Goal: Task Accomplishment & Management: Manage account settings

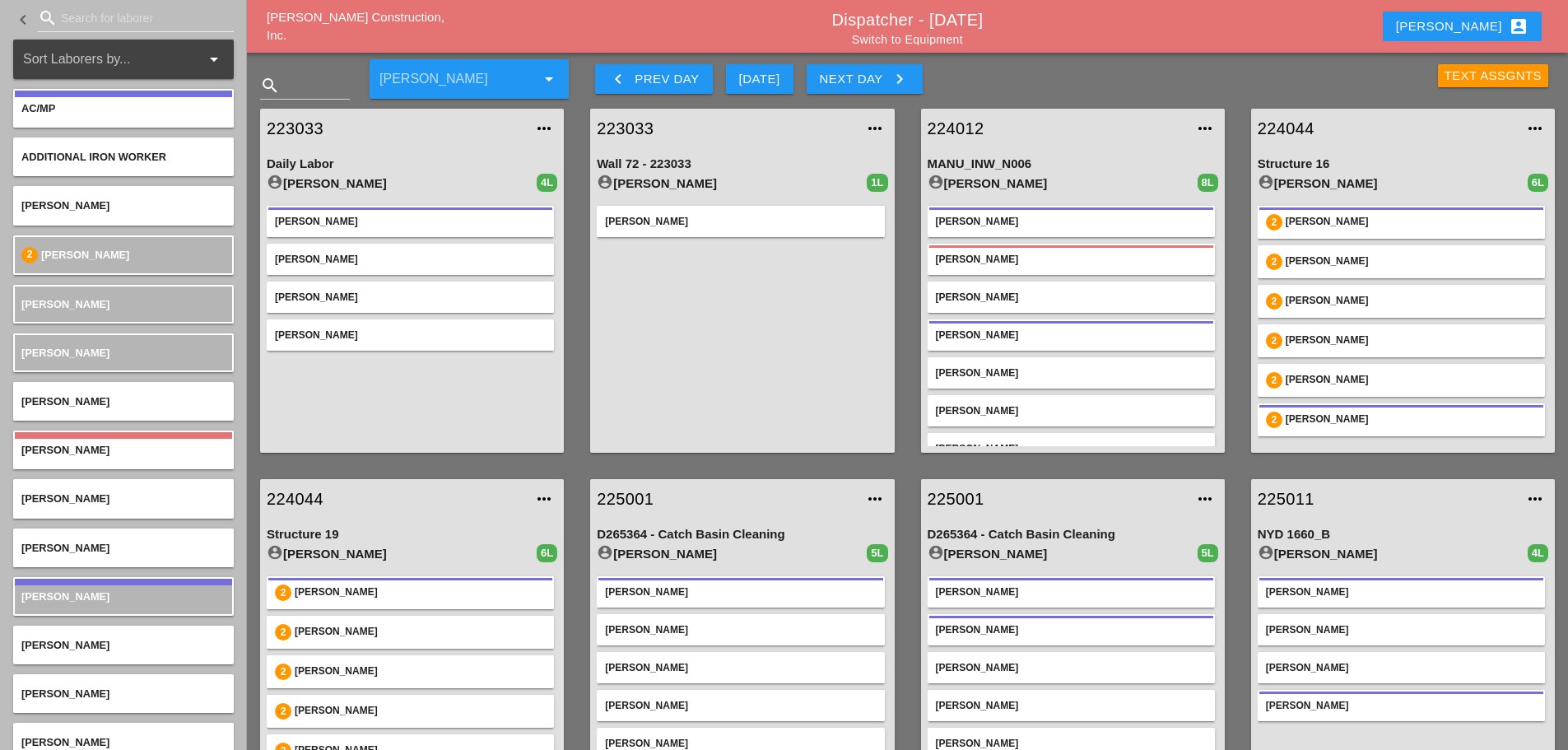
click at [922, 85] on button "Next Day keyboard_arrow_right" at bounding box center [864, 79] width 116 height 30
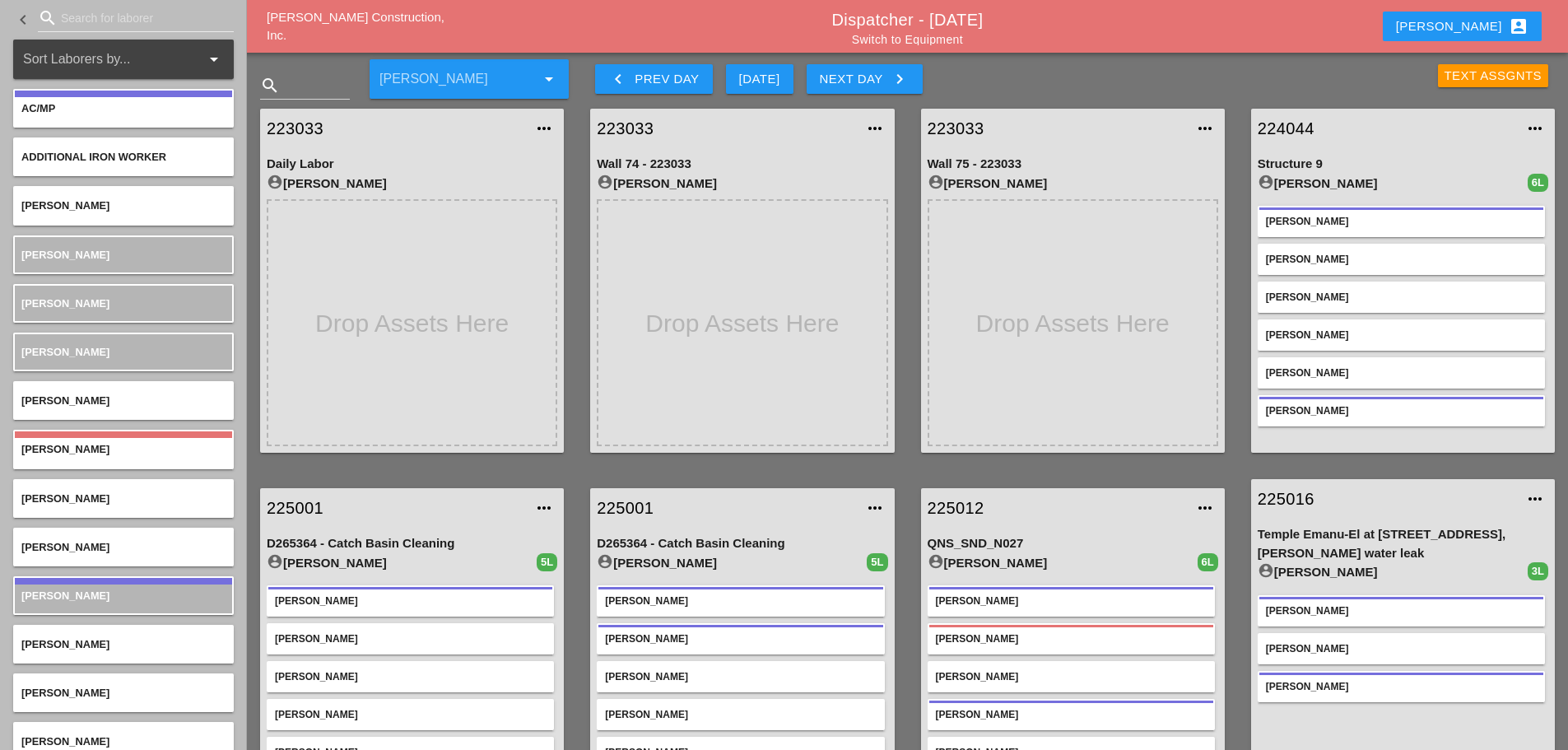
click at [1463, 22] on button "Enrico account_box" at bounding box center [1462, 26] width 159 height 30
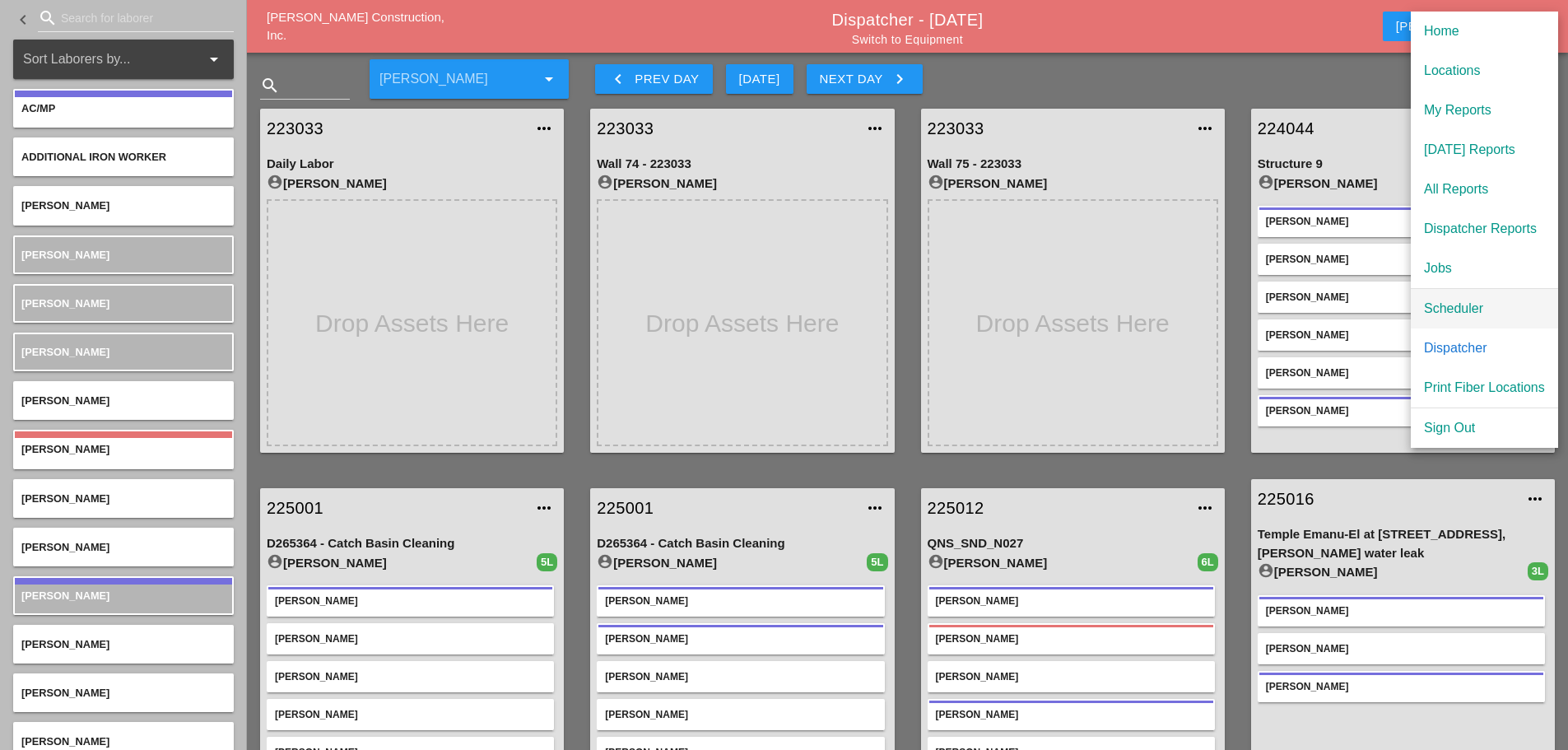
click at [1466, 304] on div "Scheduler" at bounding box center [1484, 308] width 121 height 19
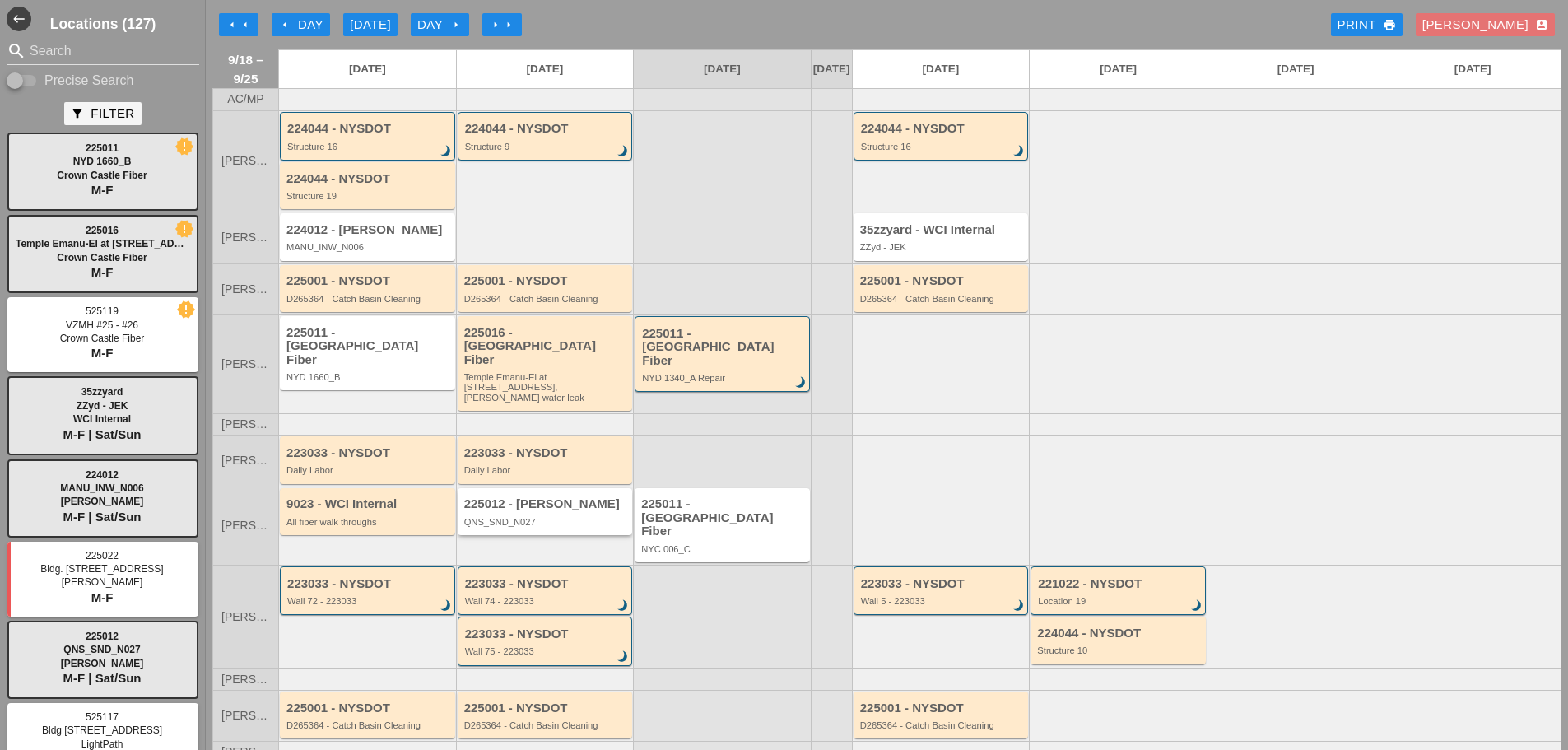
click at [548, 516] on div "225012 - Hellman QNS_SND_N027" at bounding box center [545, 511] width 175 height 47
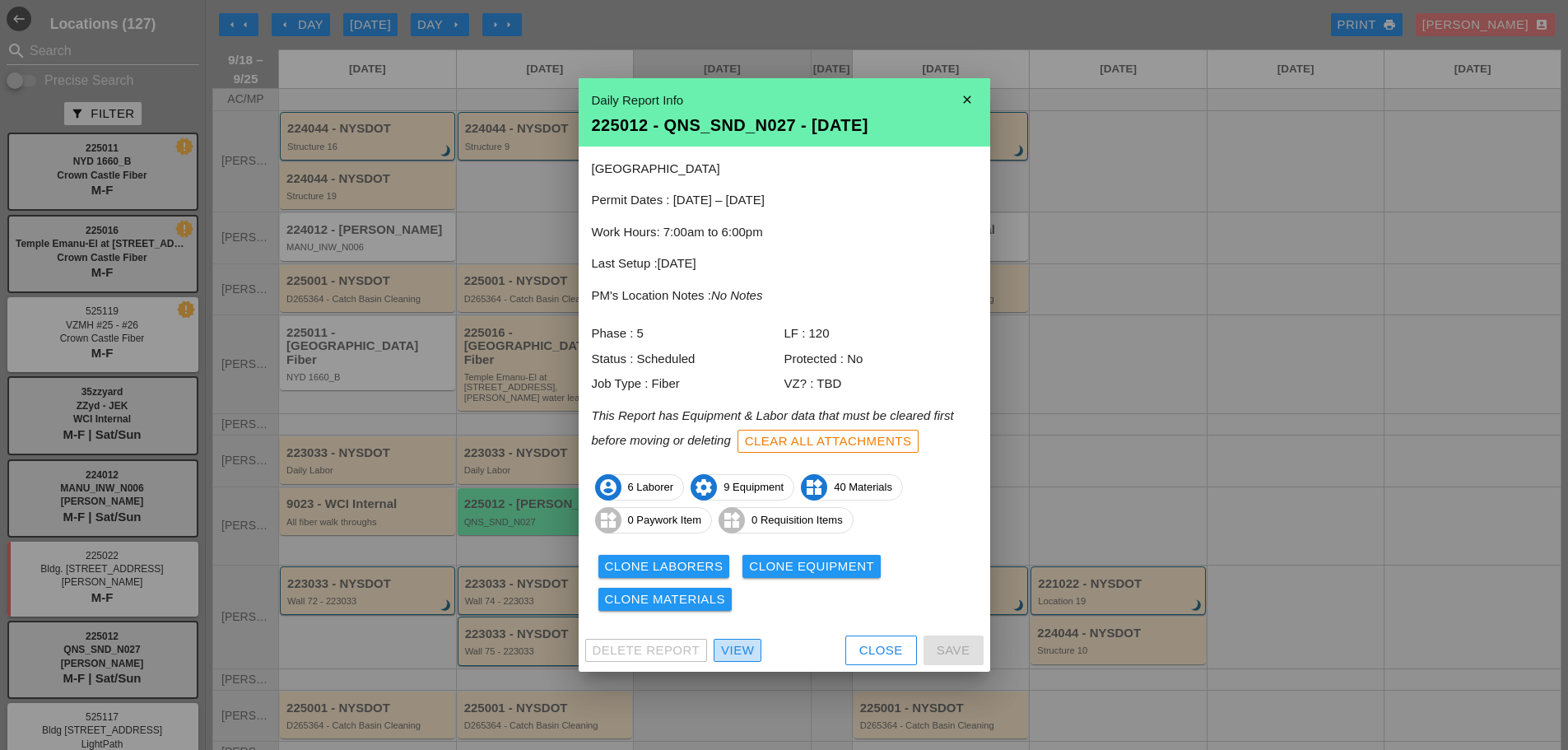
click at [754, 653] on div "View" at bounding box center [737, 651] width 33 height 19
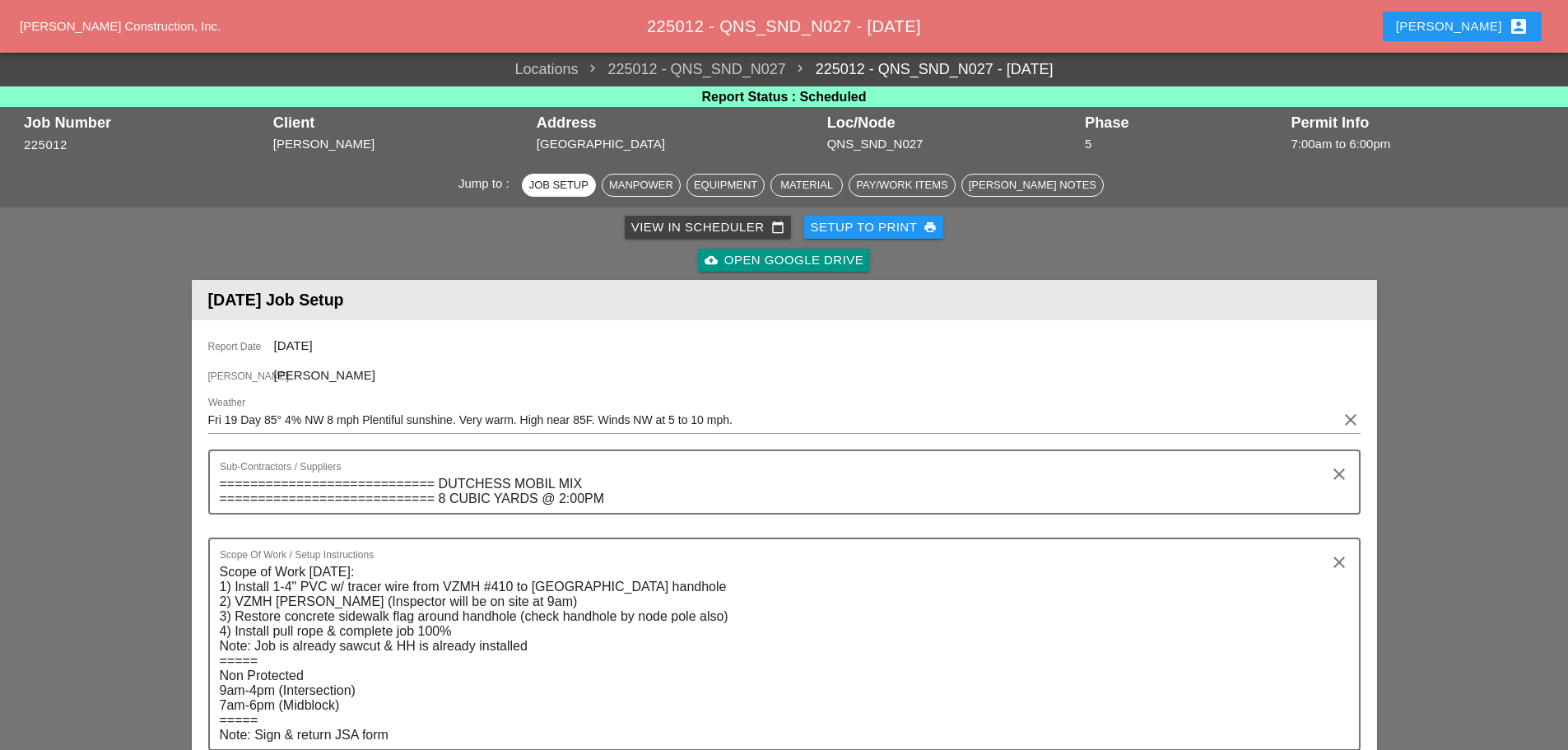
click at [1466, 19] on div "Enrico account_box" at bounding box center [1462, 25] width 133 height 19
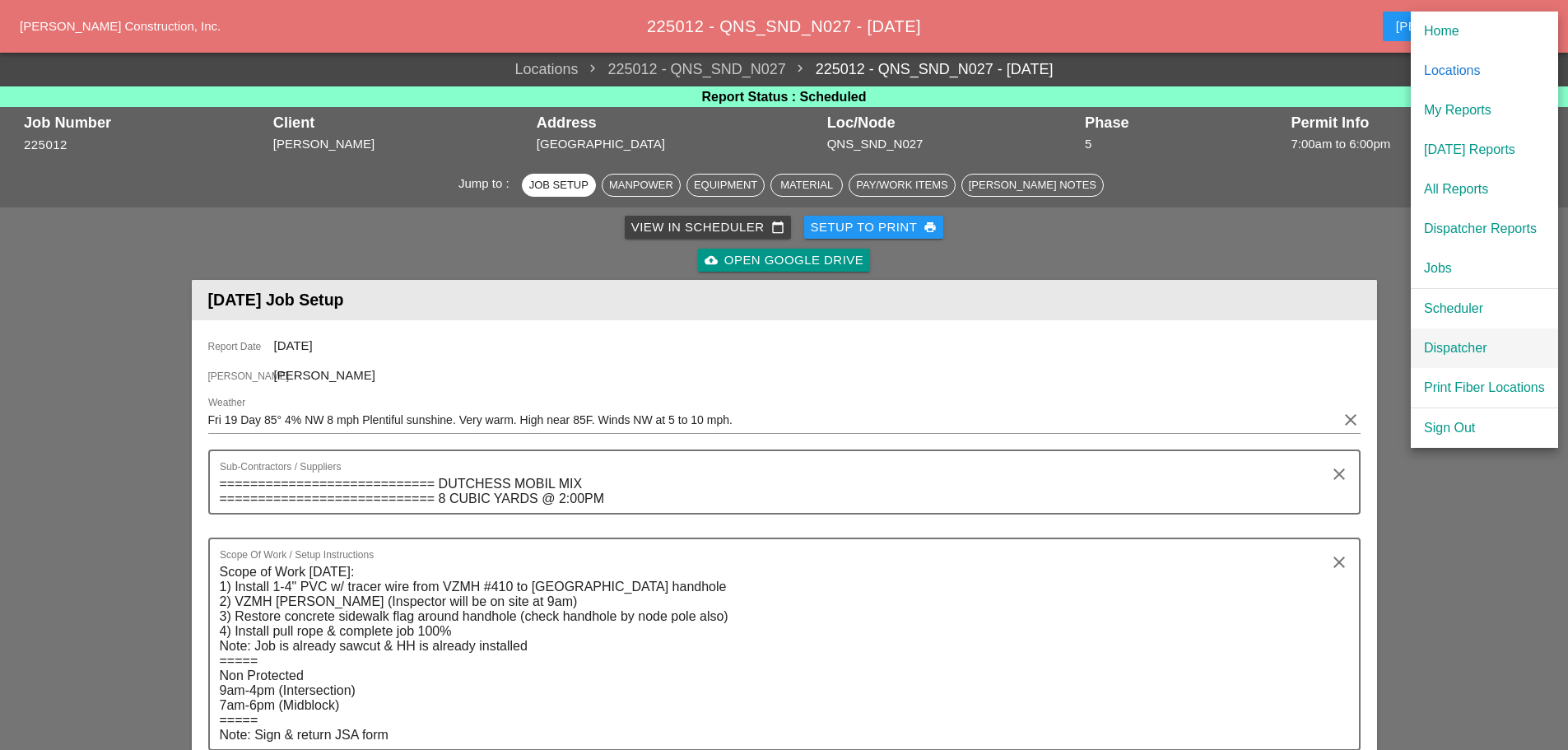
click at [1440, 343] on div "Dispatcher" at bounding box center [1484, 348] width 121 height 19
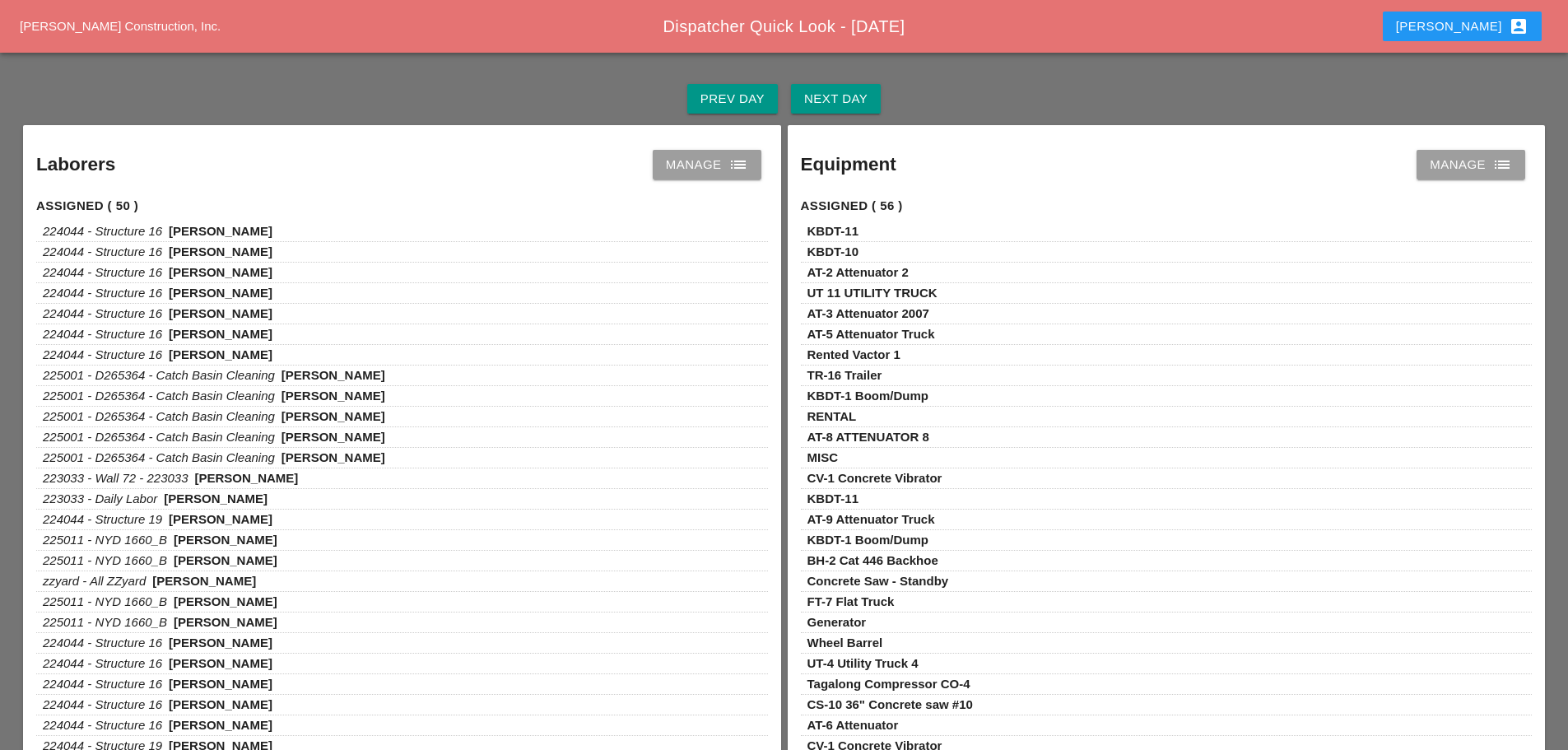
click at [818, 93] on div "Next Day" at bounding box center [836, 99] width 63 height 19
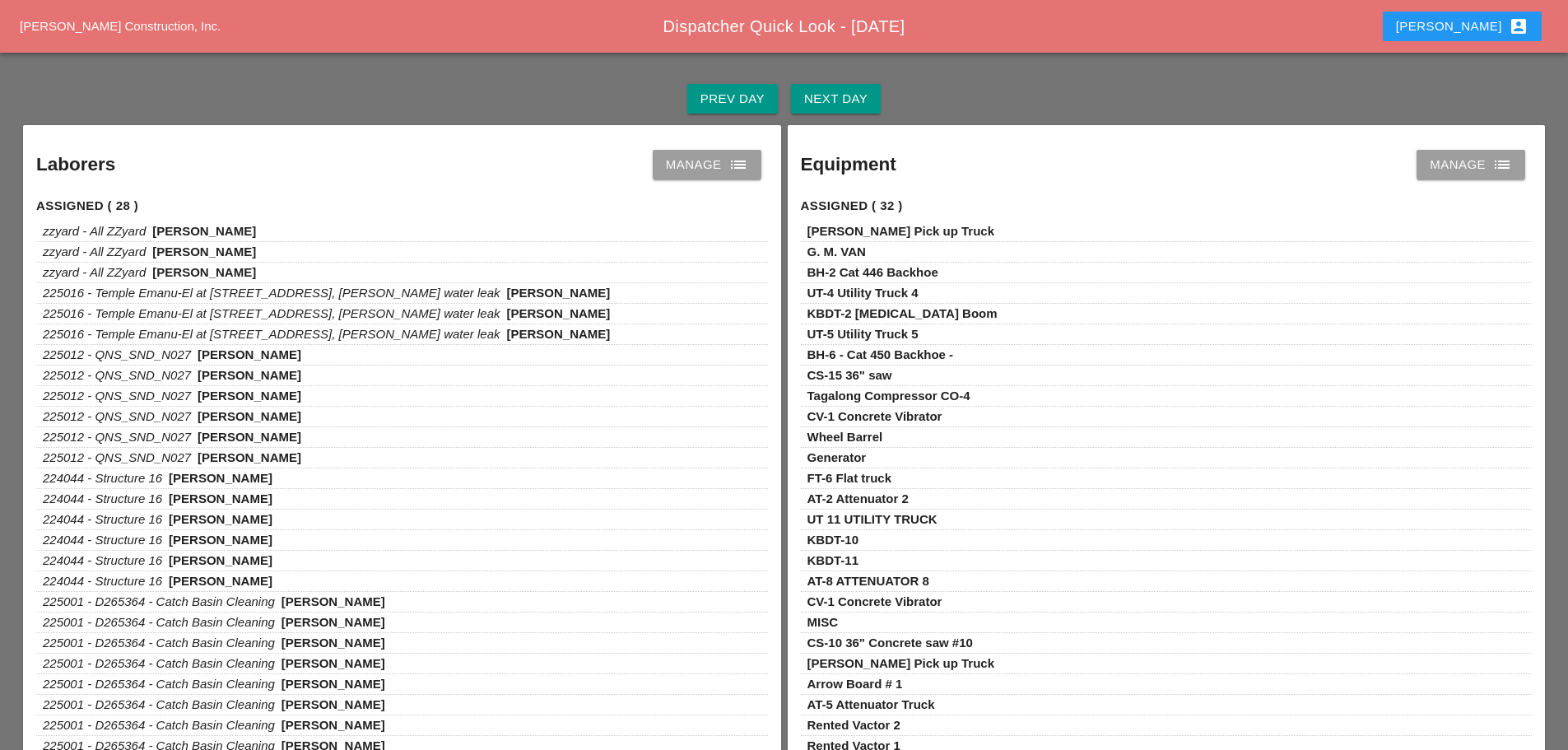
click at [749, 160] on link "Manage list" at bounding box center [707, 164] width 108 height 30
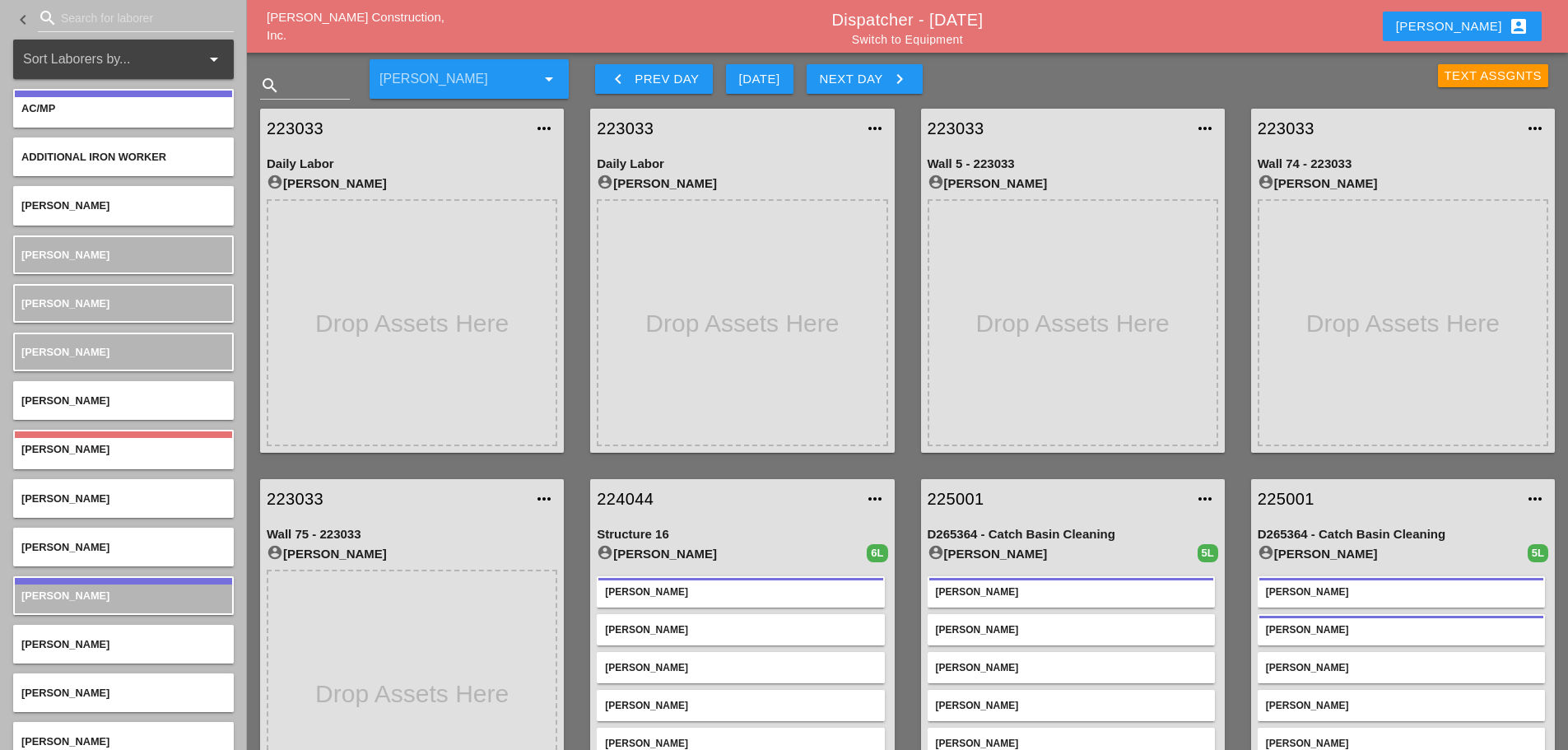
click at [894, 78] on icon "keyboard_arrow_right" at bounding box center [900, 79] width 19 height 19
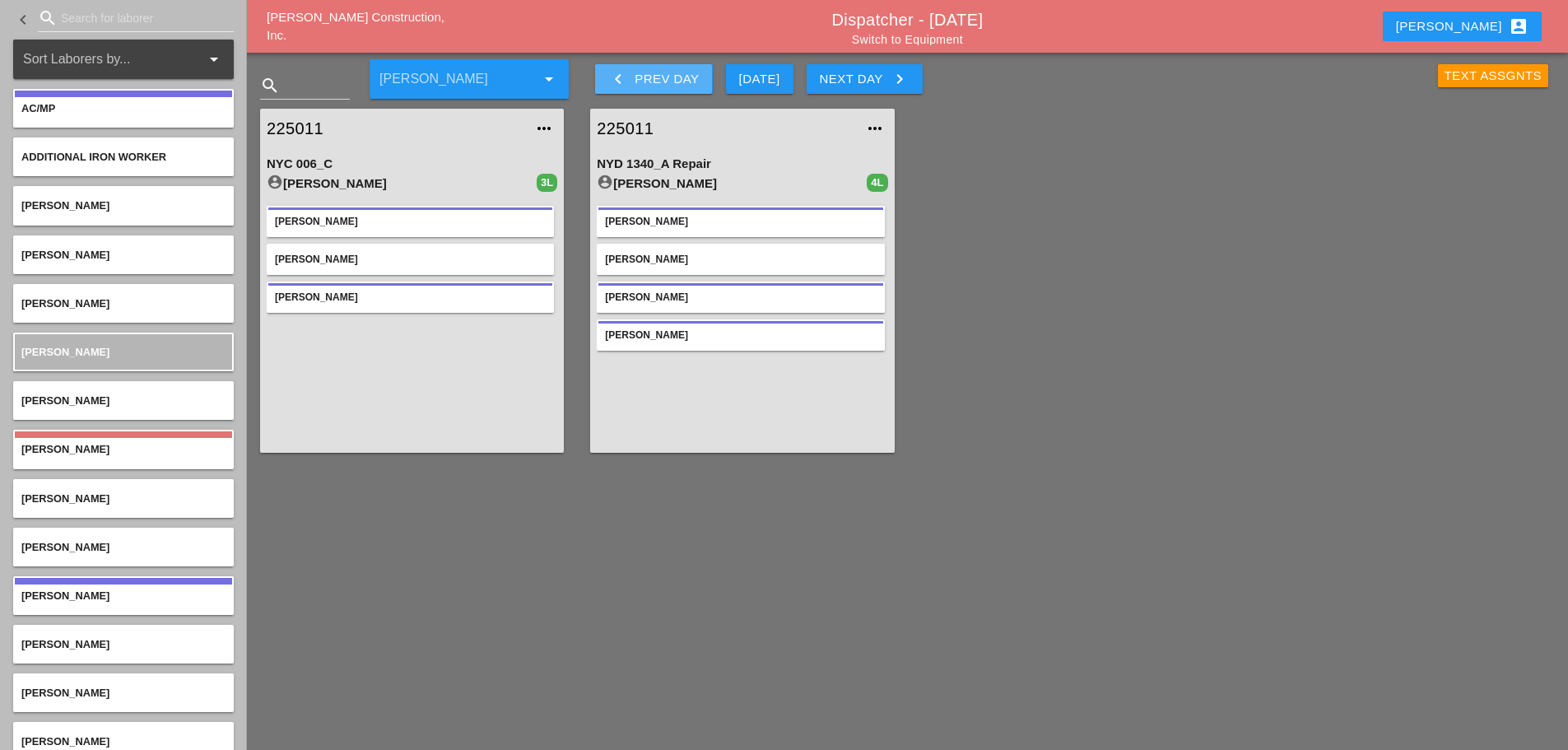
click at [623, 76] on icon "keyboard_arrow_left" at bounding box center [618, 79] width 19 height 19
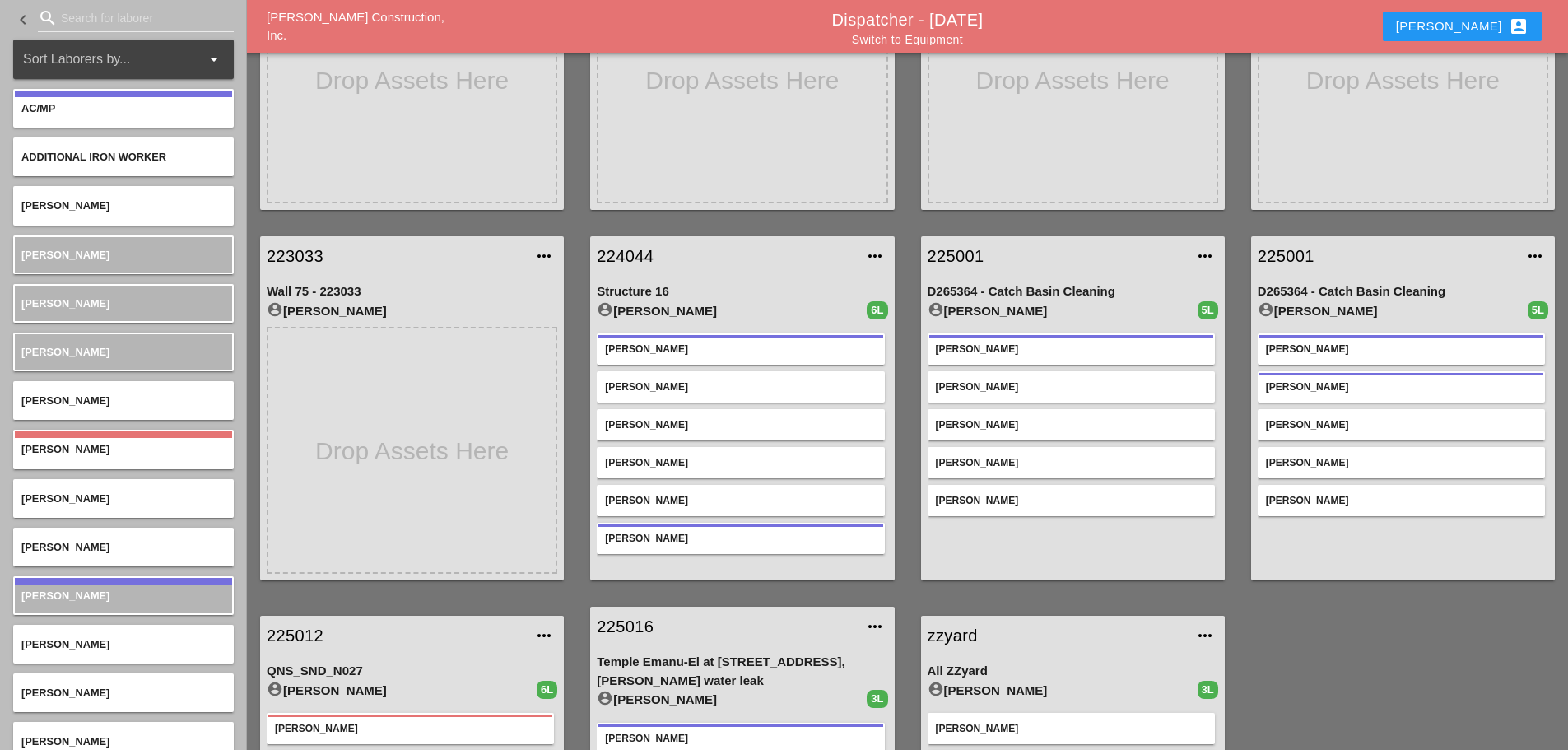
scroll to position [229, 0]
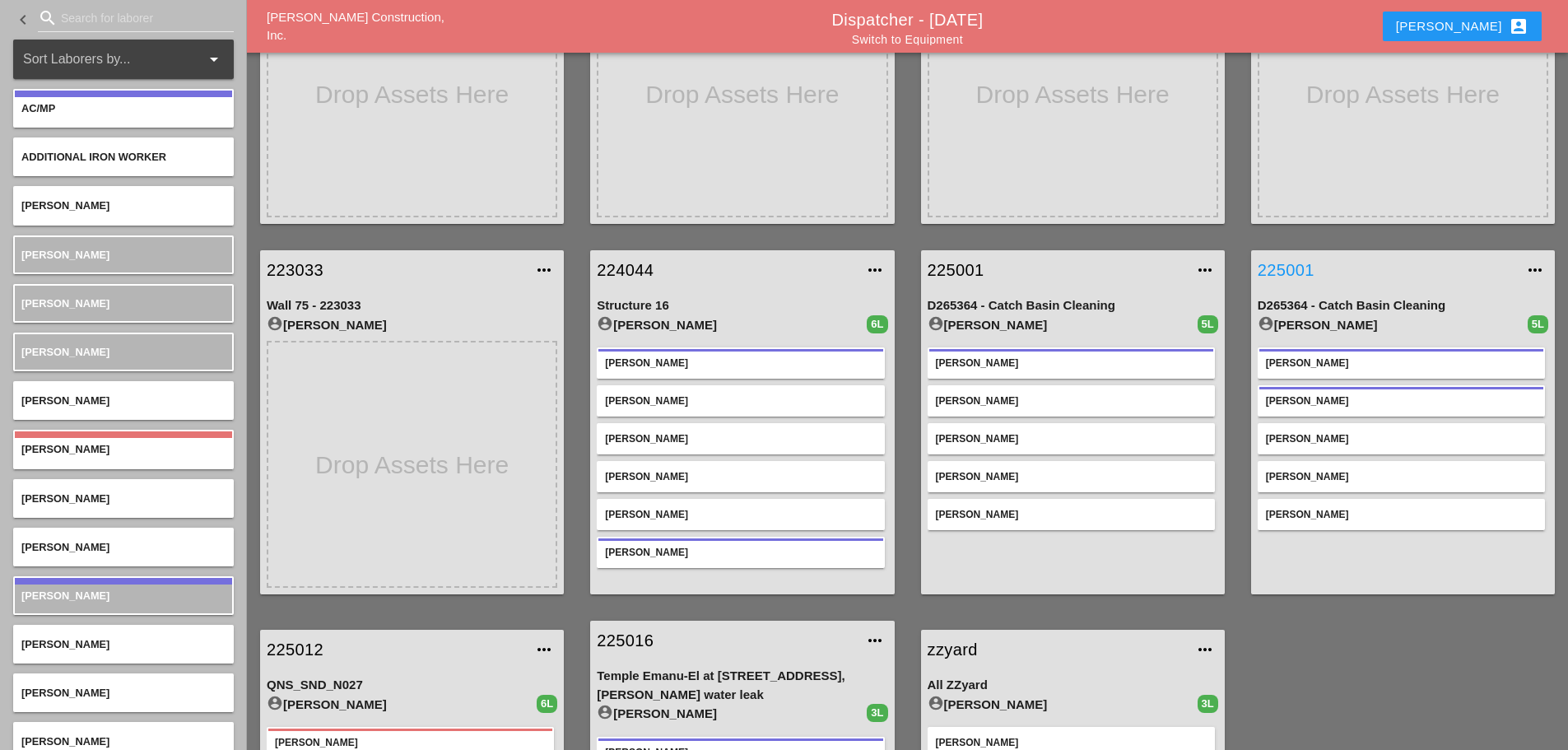
click at [1287, 263] on link "225001" at bounding box center [1387, 270] width 258 height 25
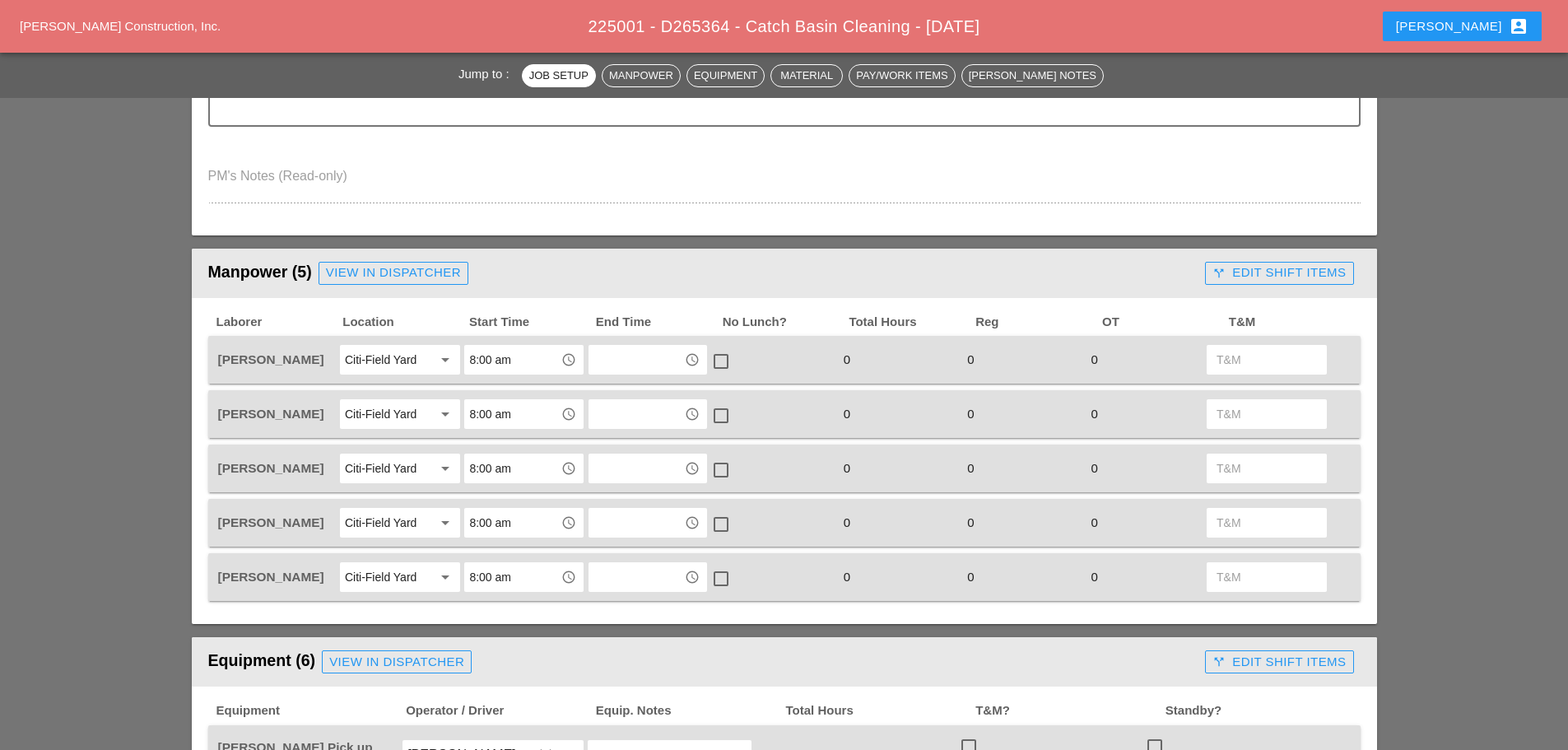
scroll to position [576, 0]
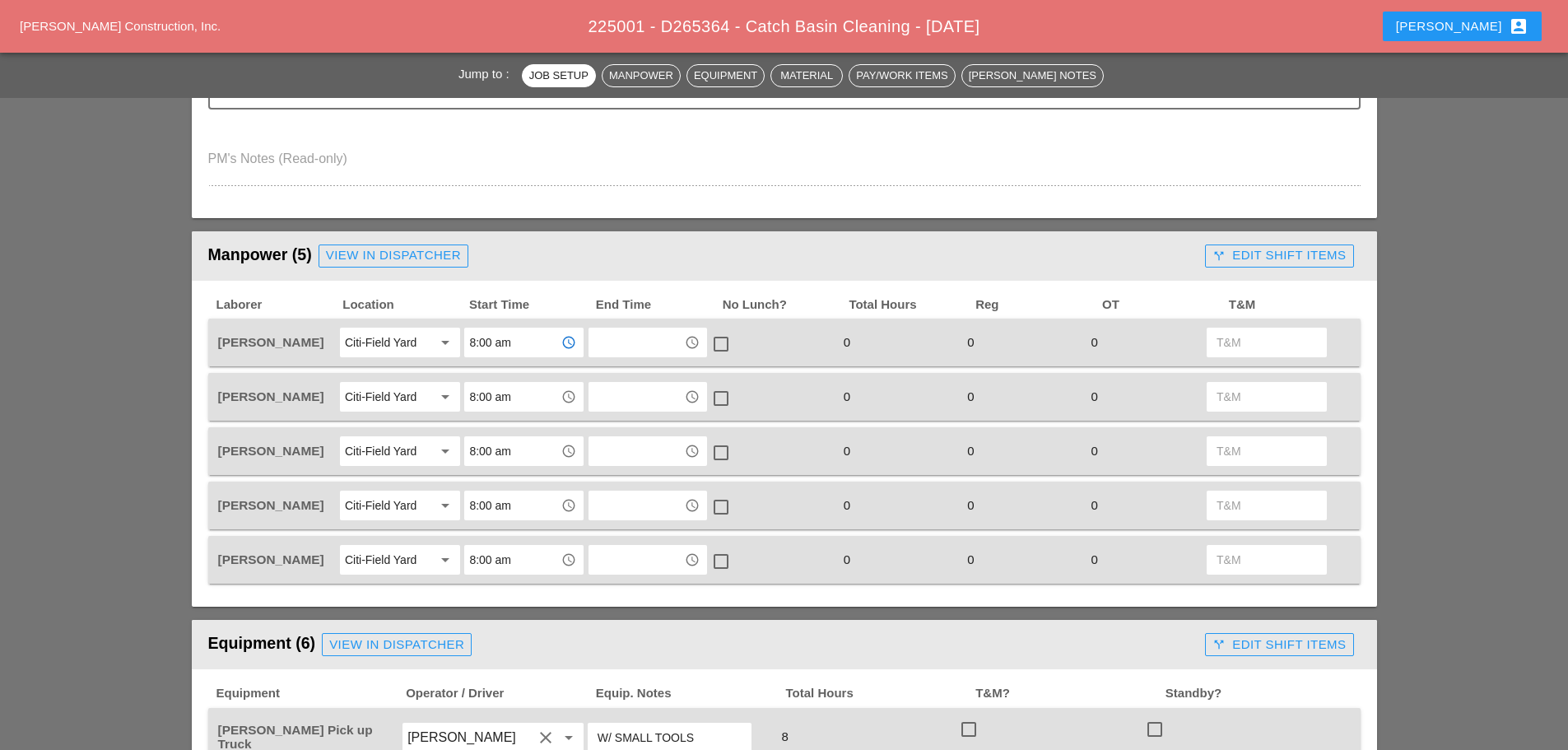
click at [510, 339] on input "8:00 am" at bounding box center [512, 342] width 85 height 26
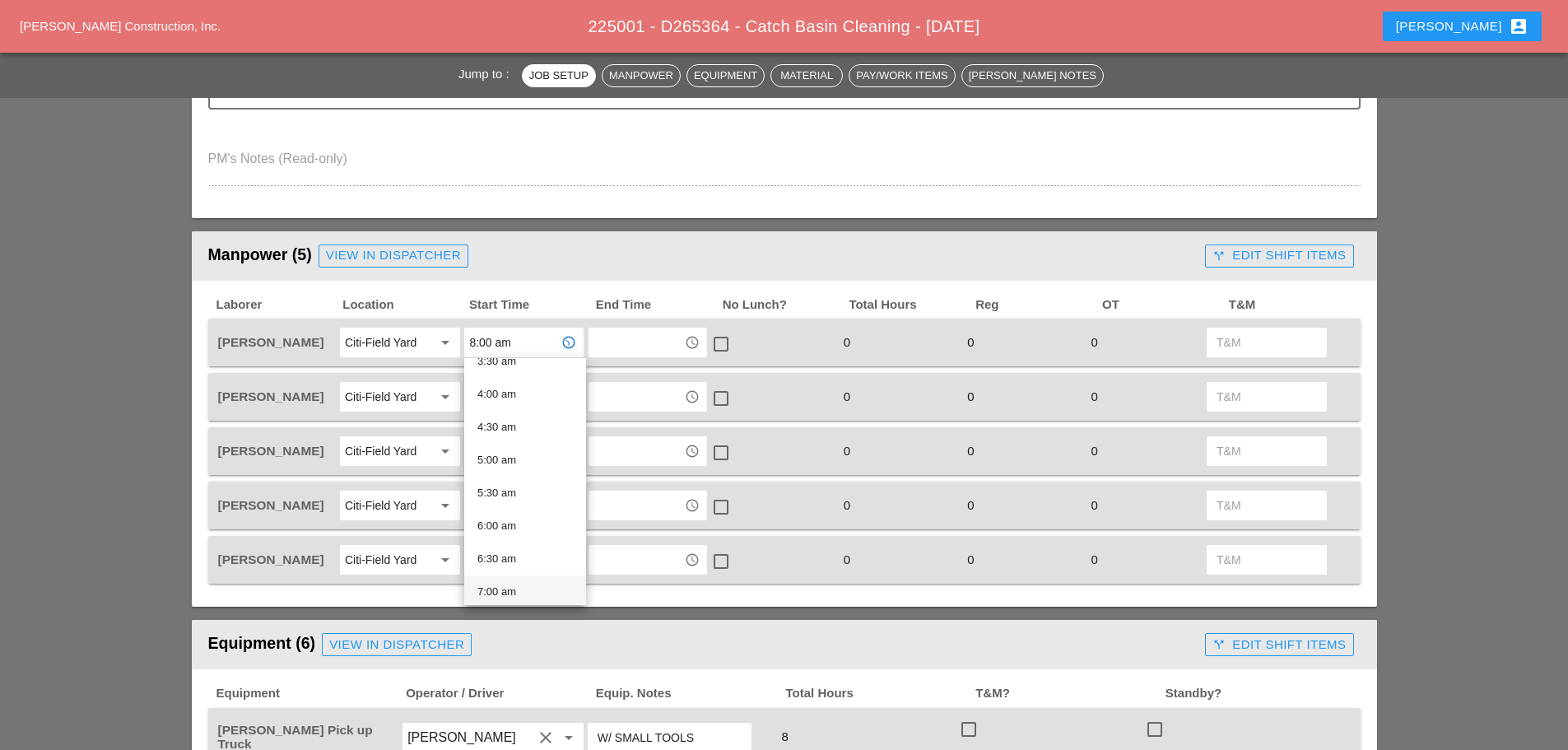
scroll to position [329, 0]
click at [512, 532] on div "7:30 am" at bounding box center [525, 542] width 96 height 19
type input "7:30 am"
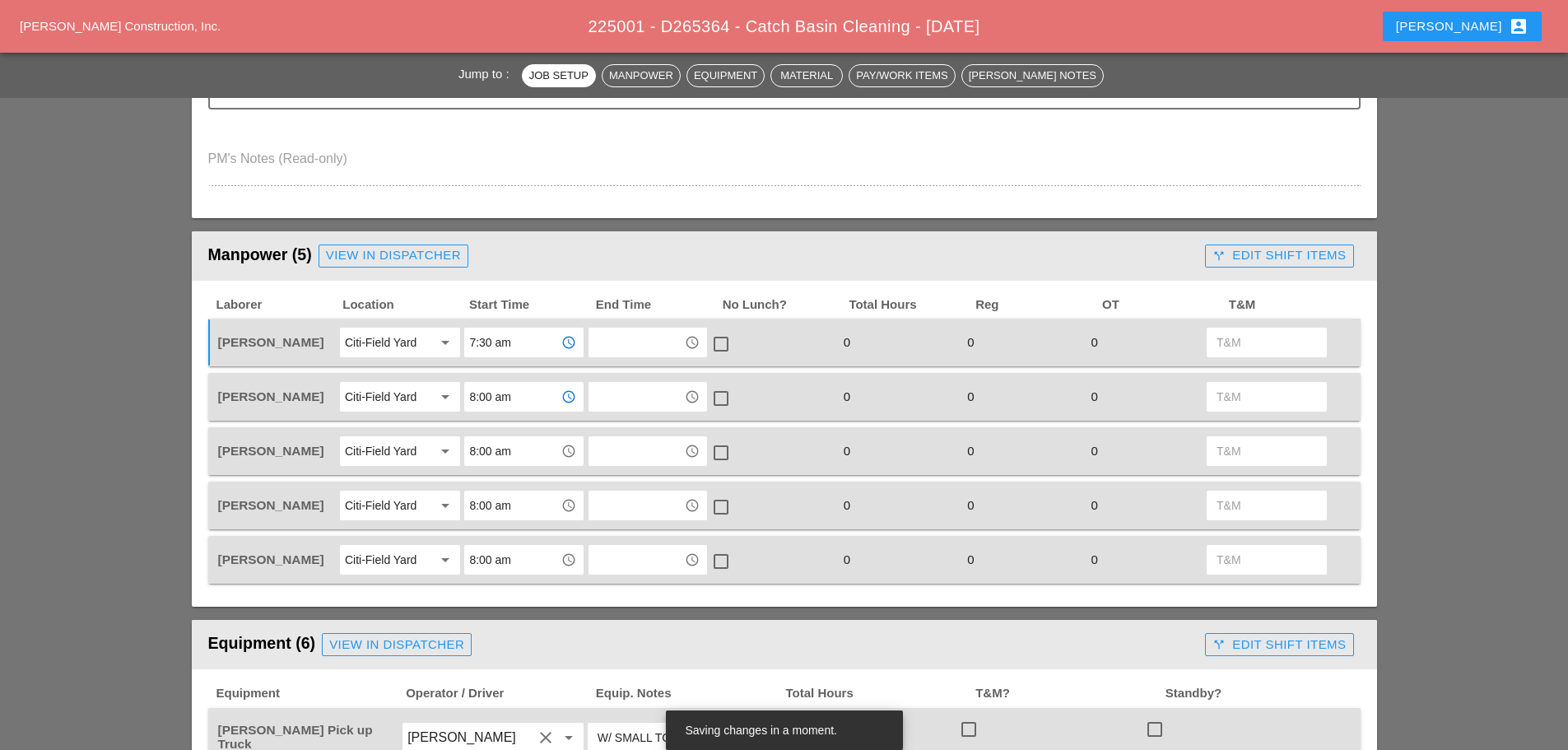
click at [531, 405] on input "8:00 am" at bounding box center [512, 396] width 85 height 26
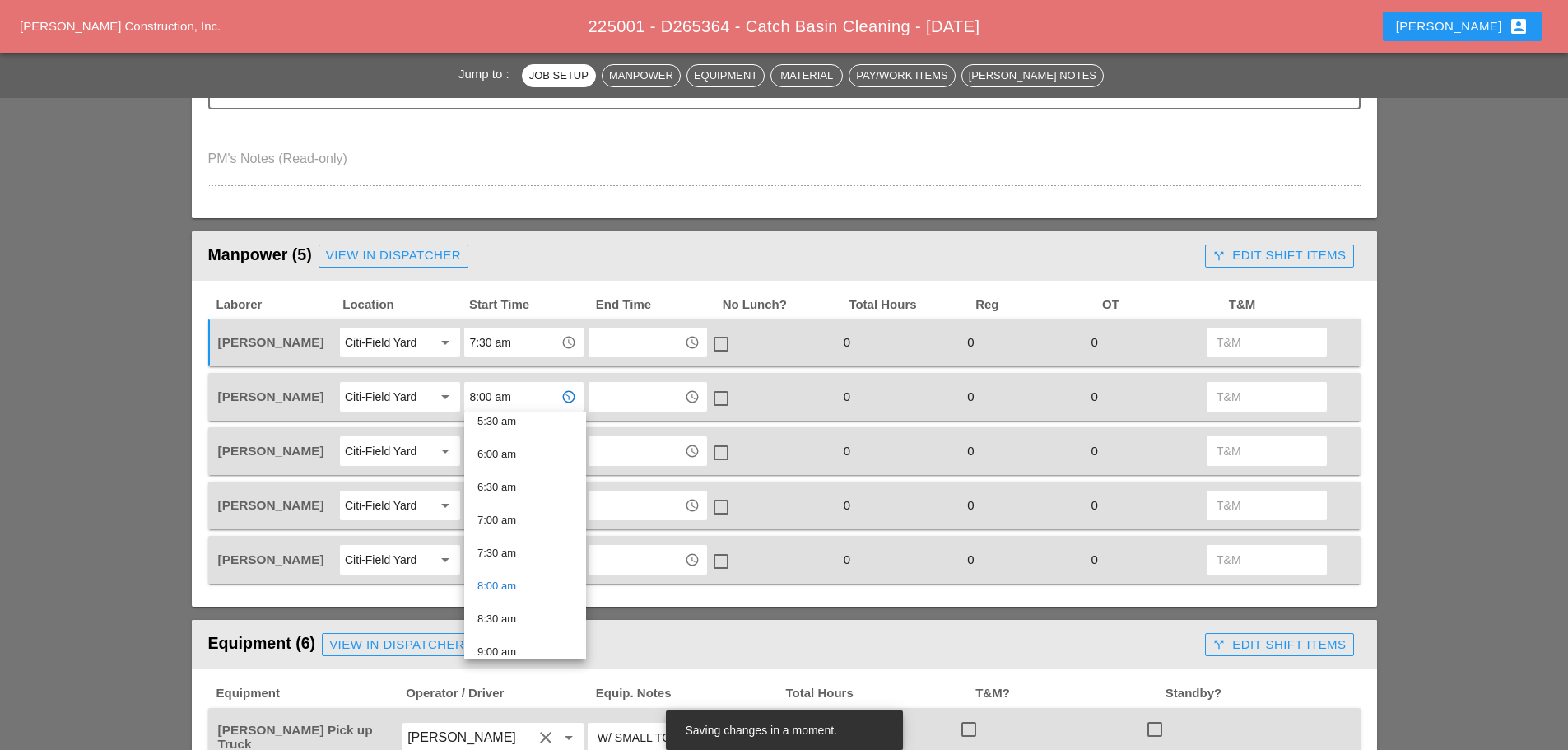
scroll to position [411, 0]
click at [505, 510] on div "7:30 am" at bounding box center [525, 514] width 96 height 19
type input "7:30 am"
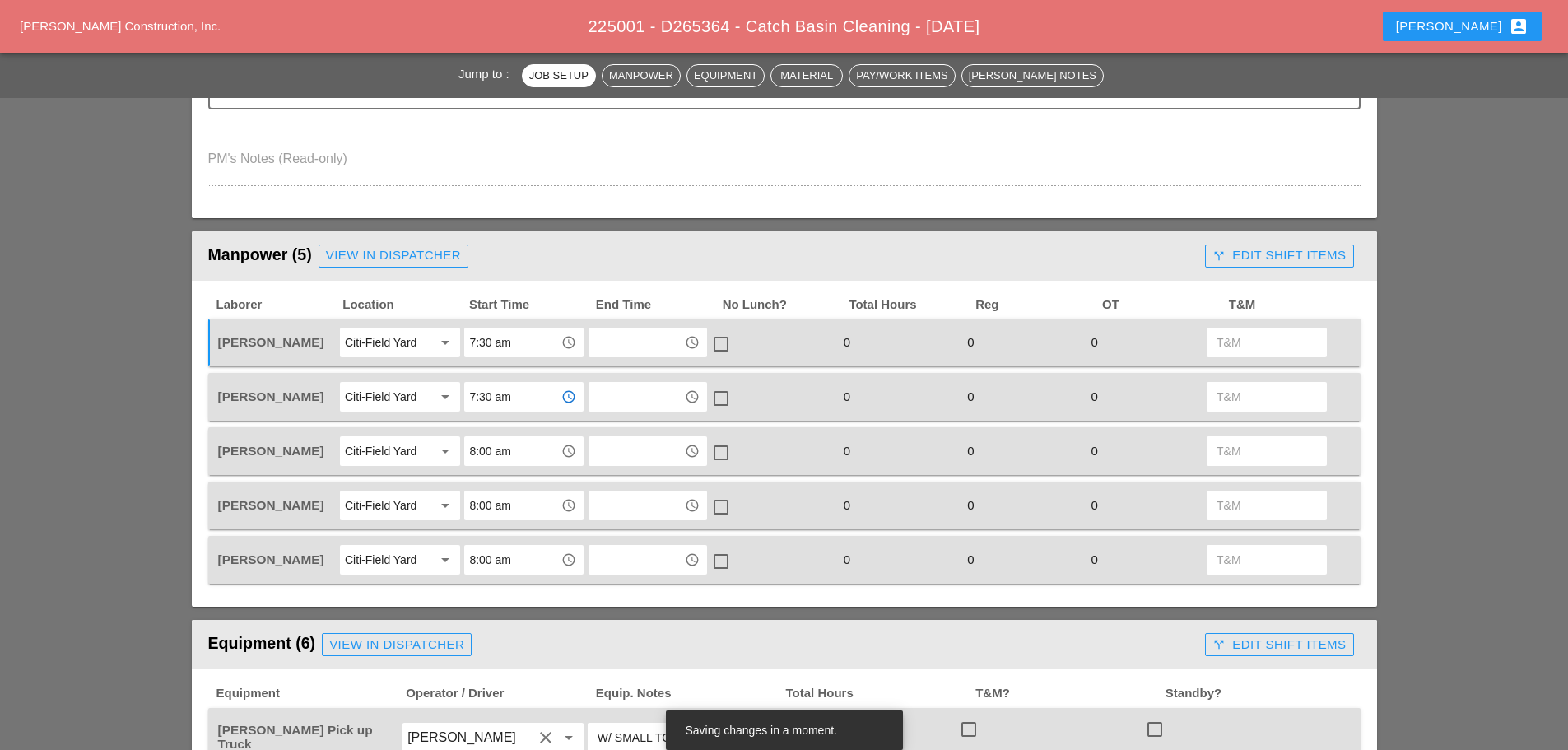
click at [520, 463] on input "8:00 am" at bounding box center [512, 451] width 85 height 26
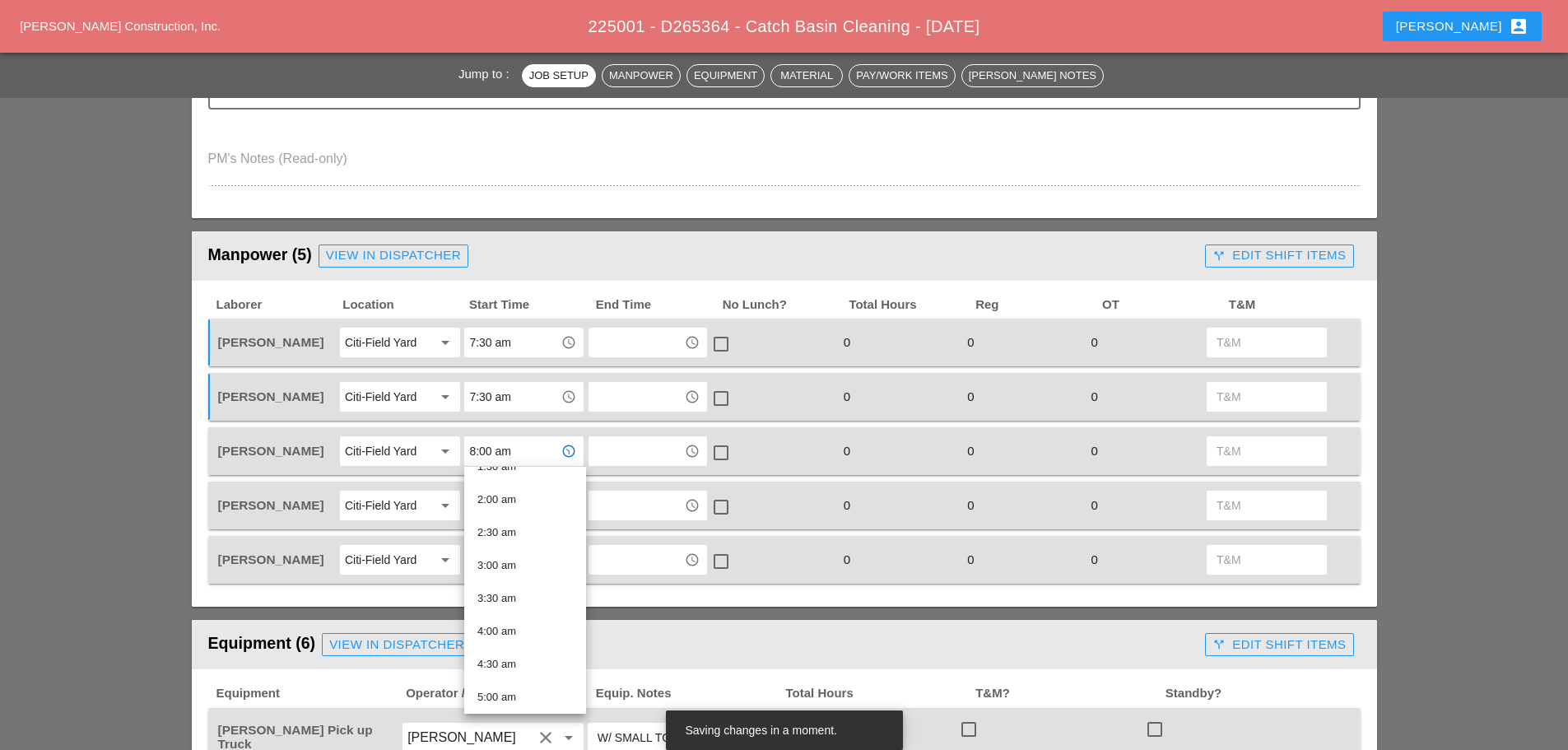
scroll to position [329, 0]
drag, startPoint x: 520, startPoint y: 643, endPoint x: 543, endPoint y: 554, distance: 91.9
click at [520, 642] on div "7:30 am" at bounding box center [525, 651] width 96 height 19
type input "7:30 am"
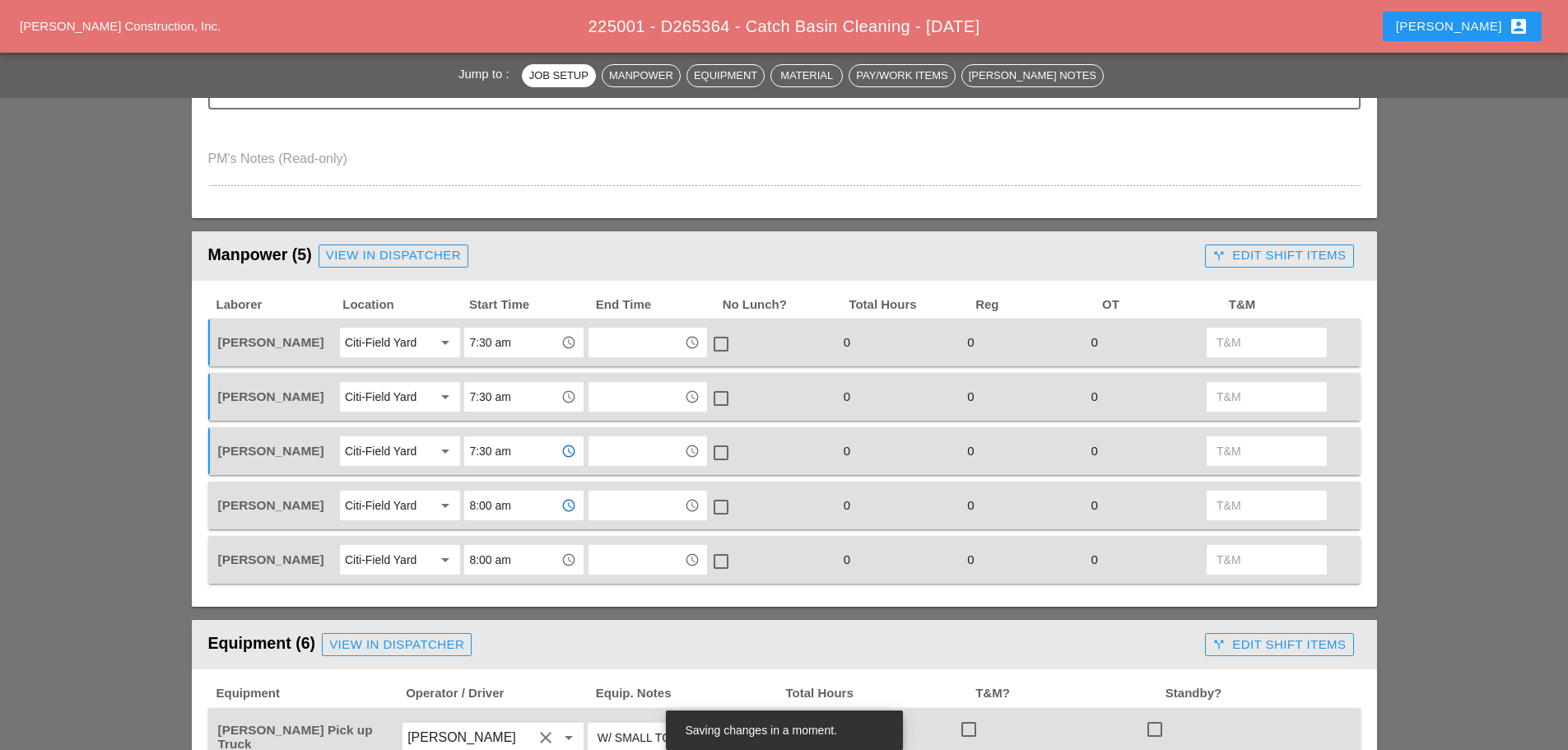
click at [539, 505] on input "8:00 am" at bounding box center [512, 505] width 85 height 26
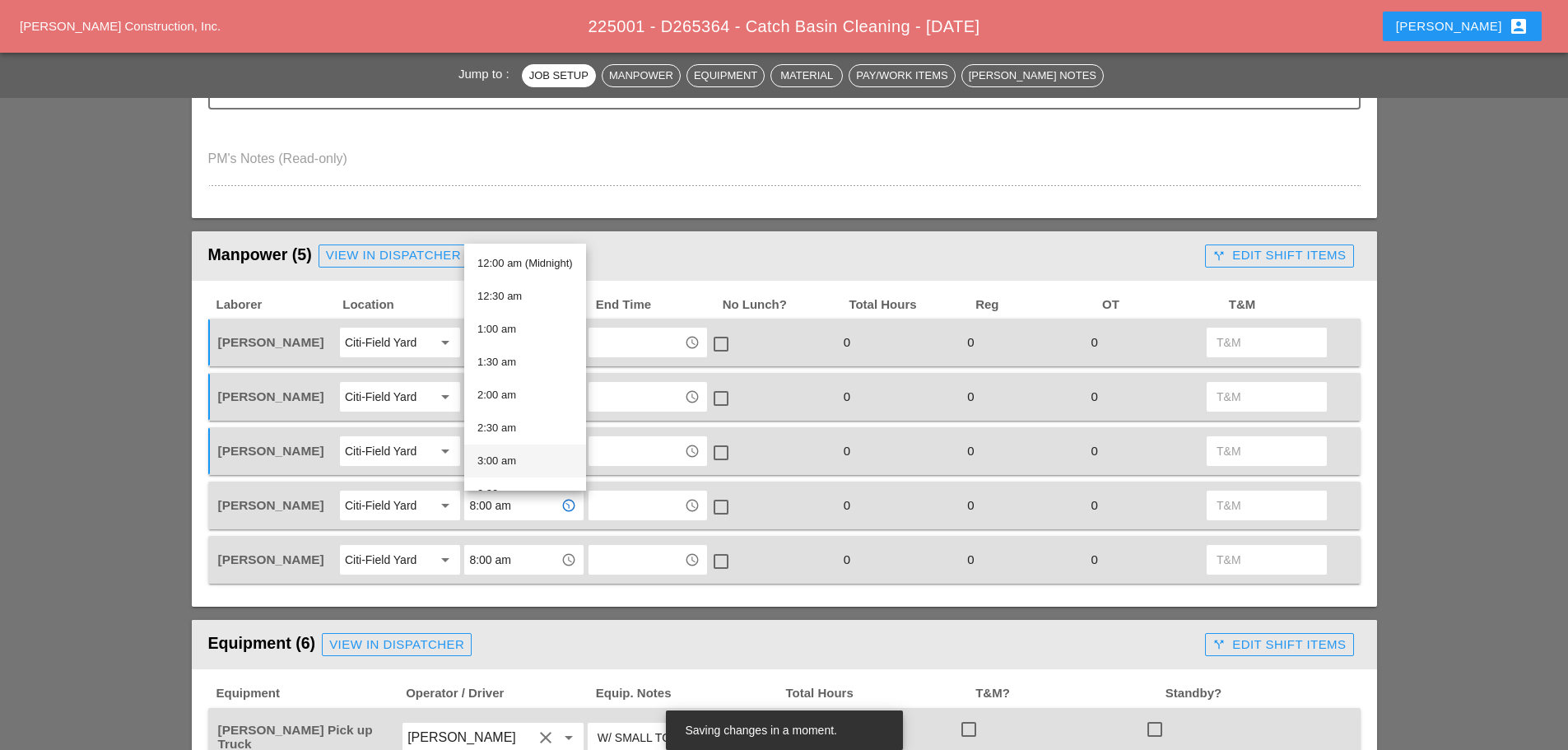
scroll to position [411, 0]
click at [509, 346] on div "7:30 am" at bounding box center [525, 345] width 96 height 19
type input "7:30 am"
drag, startPoint x: 534, startPoint y: 559, endPoint x: 538, endPoint y: 523, distance: 36.2
click at [534, 558] on input "8:00 am" at bounding box center [512, 560] width 85 height 26
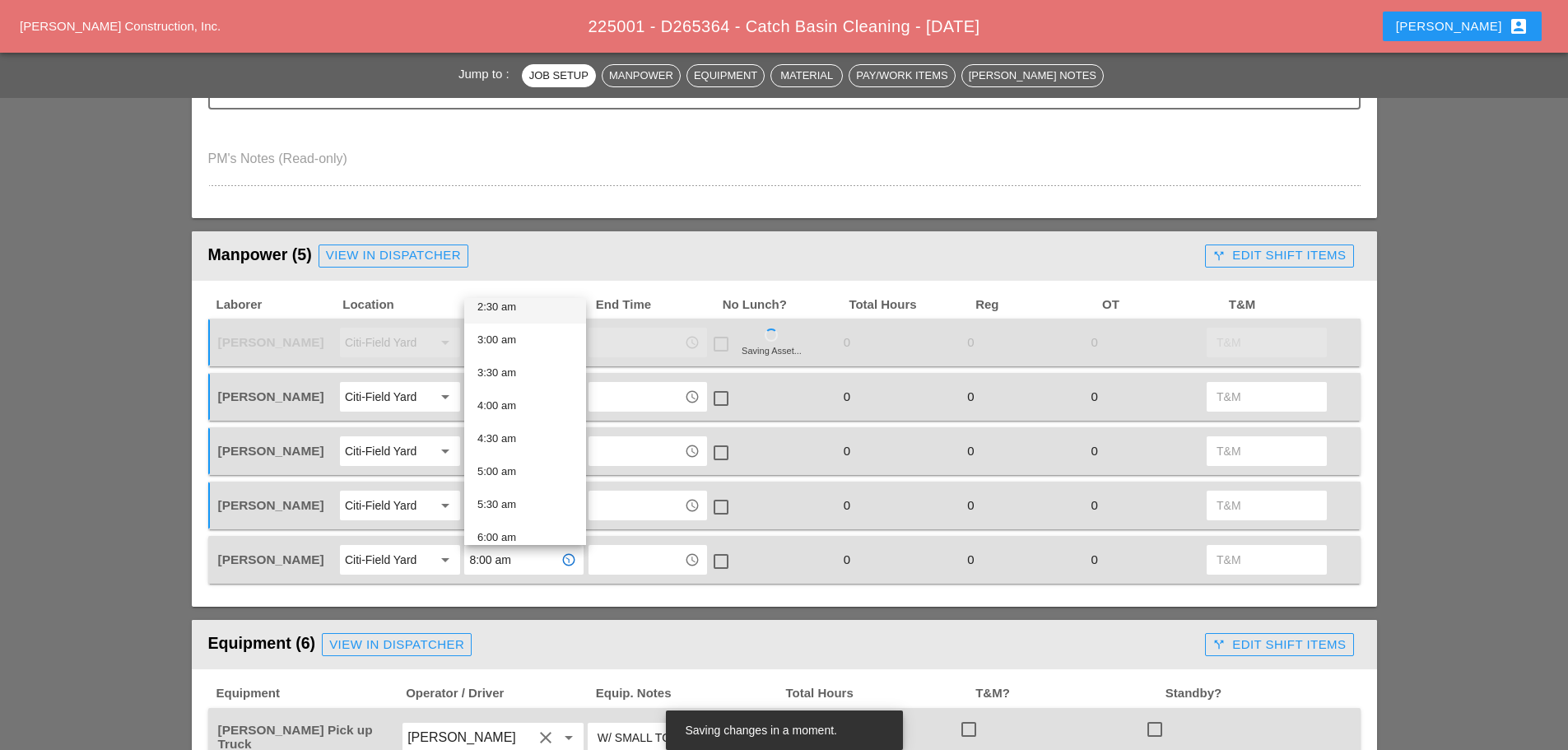
scroll to position [329, 0]
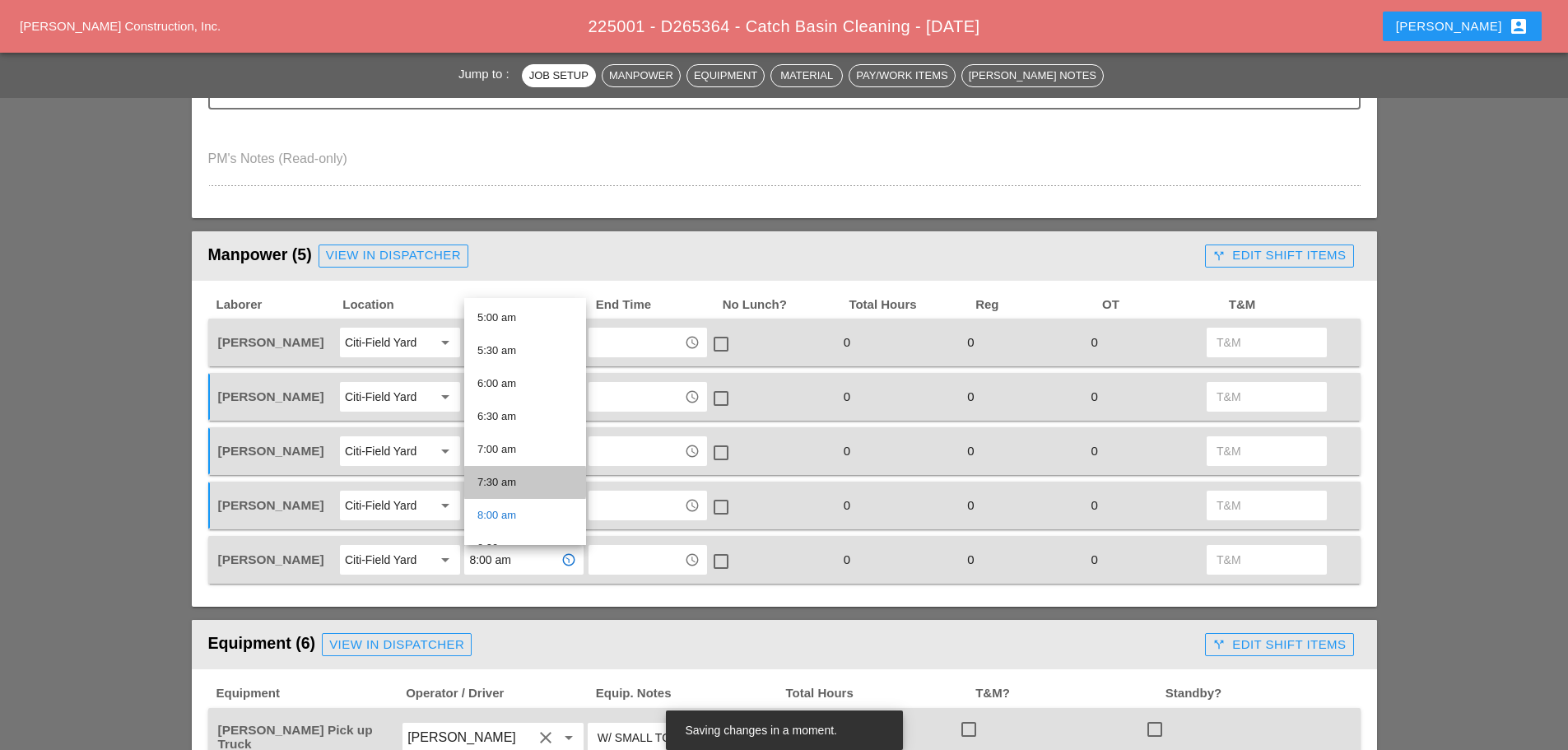
click at [509, 484] on div "7:30 am" at bounding box center [525, 482] width 96 height 19
type input "7:30 am"
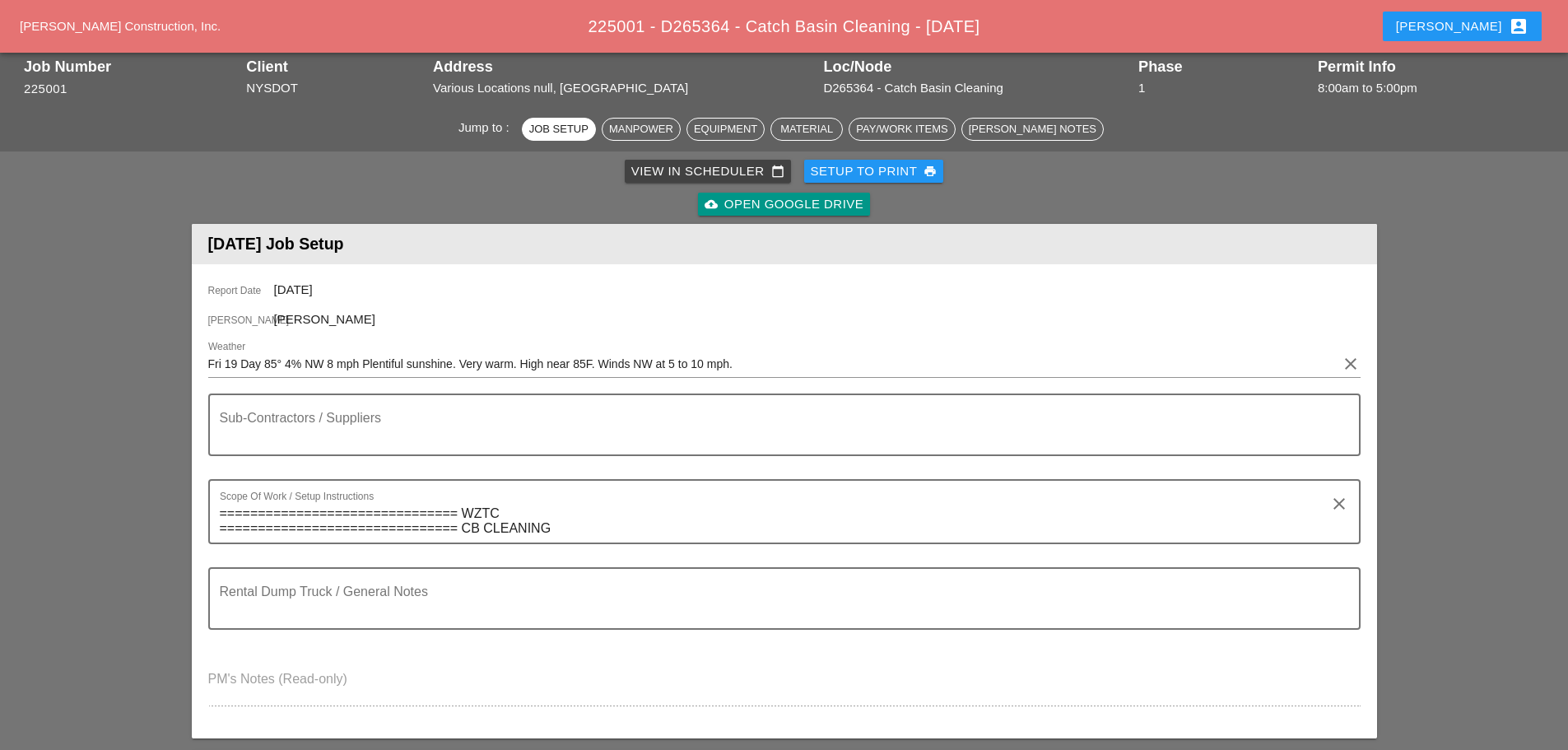
scroll to position [0, 0]
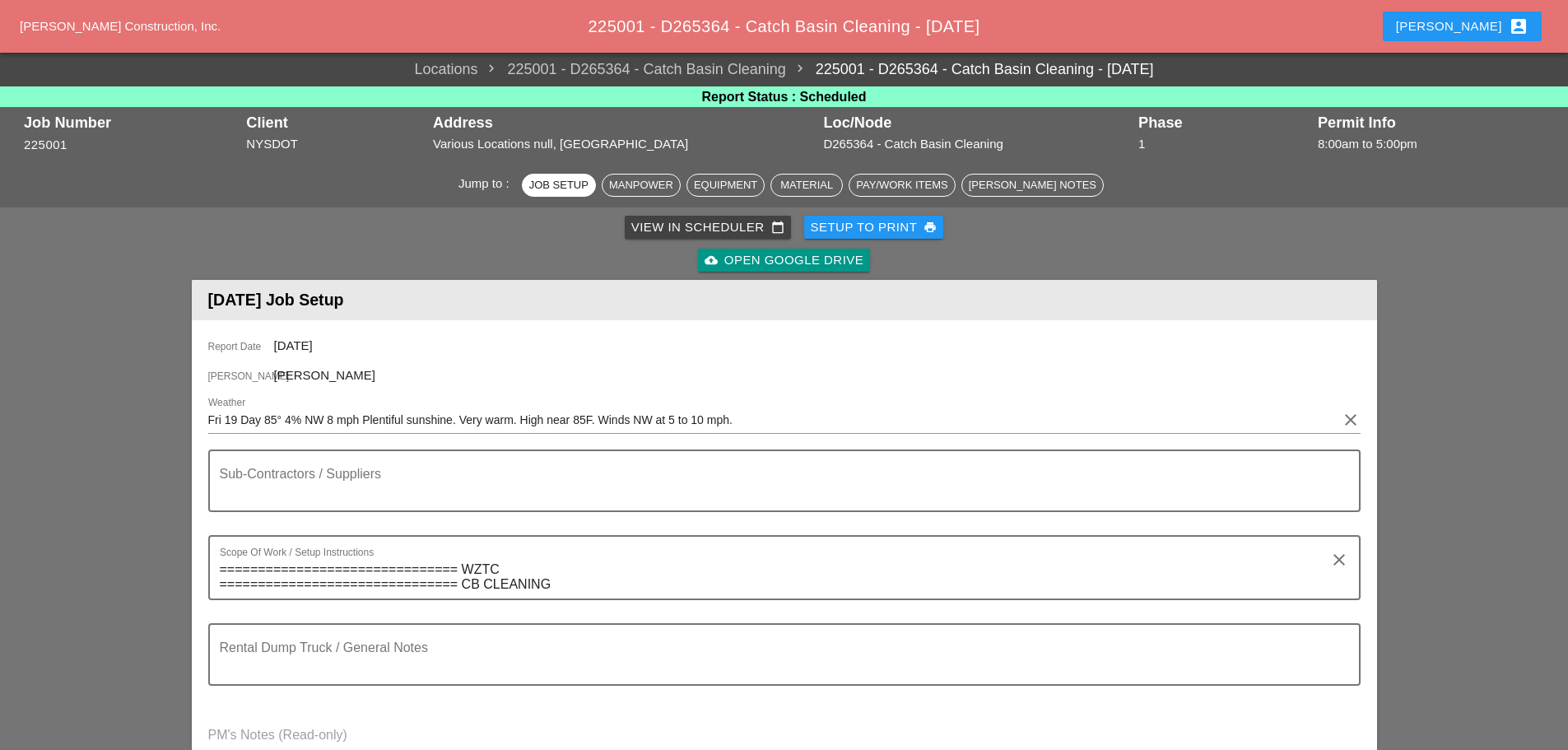
click at [861, 234] on div "Setup to Print print" at bounding box center [874, 228] width 127 height 19
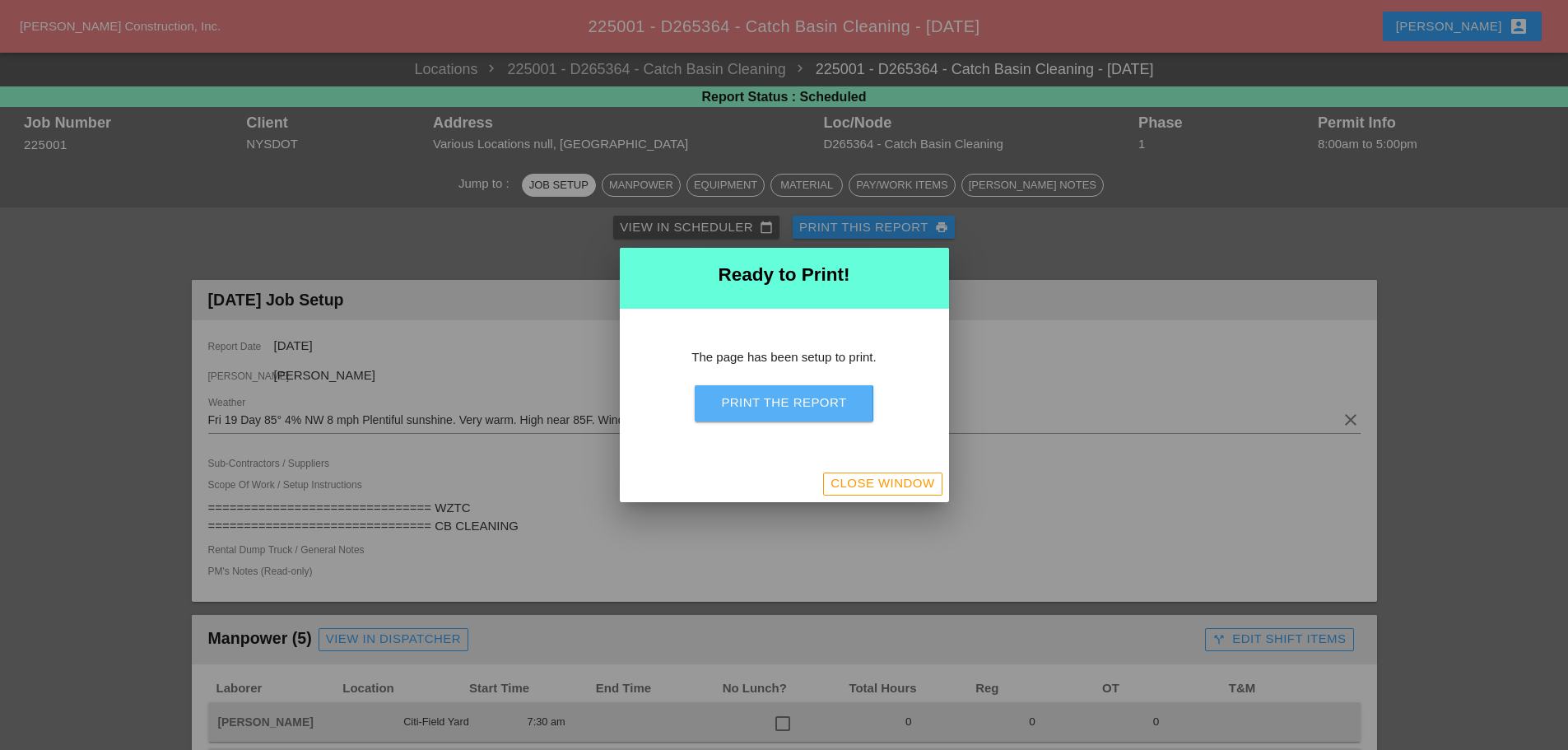
click at [858, 416] on button "Print the Report" at bounding box center [784, 403] width 178 height 36
click at [880, 470] on div "Close Window" at bounding box center [784, 484] width 329 height 36
click at [882, 485] on div "Close Window" at bounding box center [883, 483] width 104 height 19
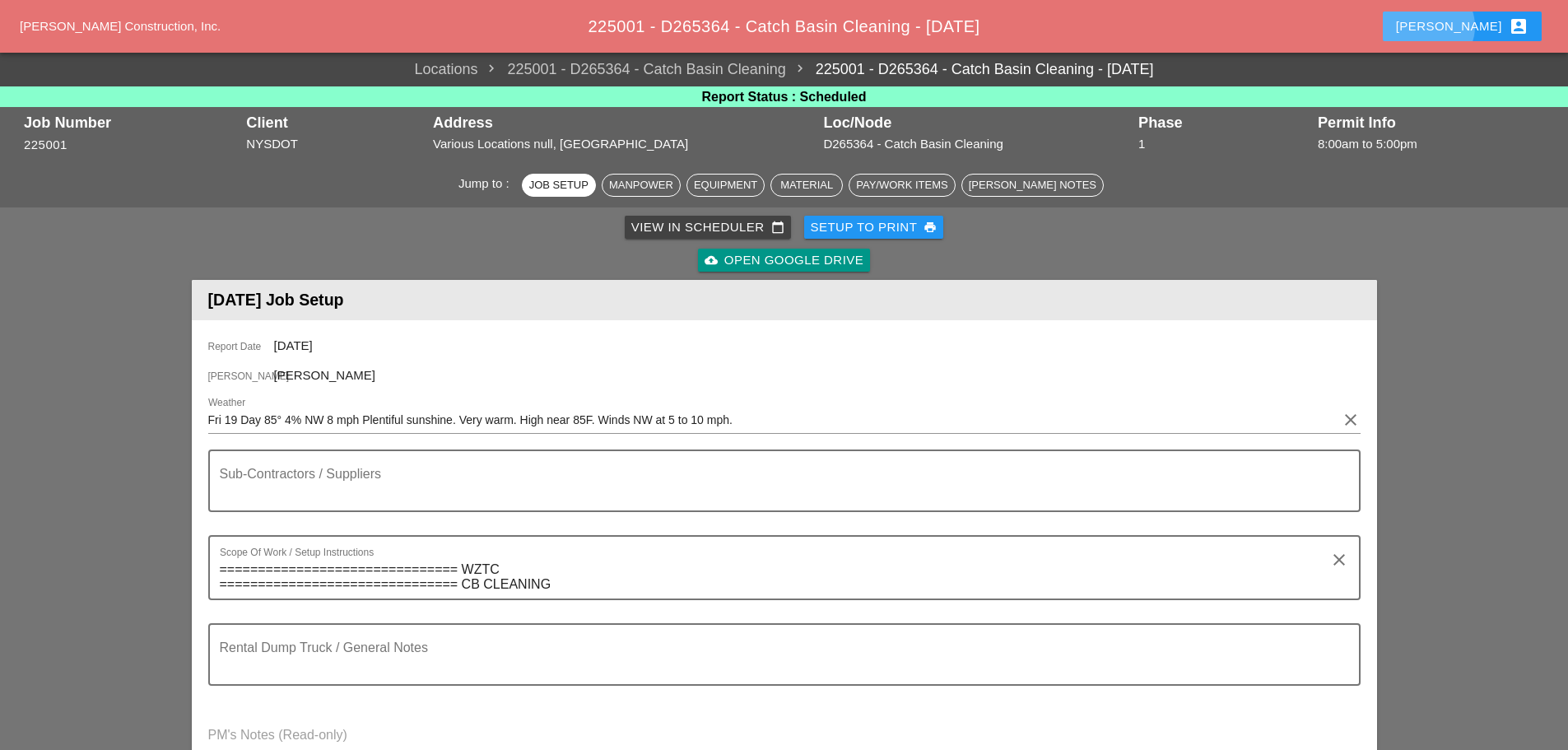
click at [1490, 27] on div "Enrico account_box" at bounding box center [1462, 25] width 133 height 19
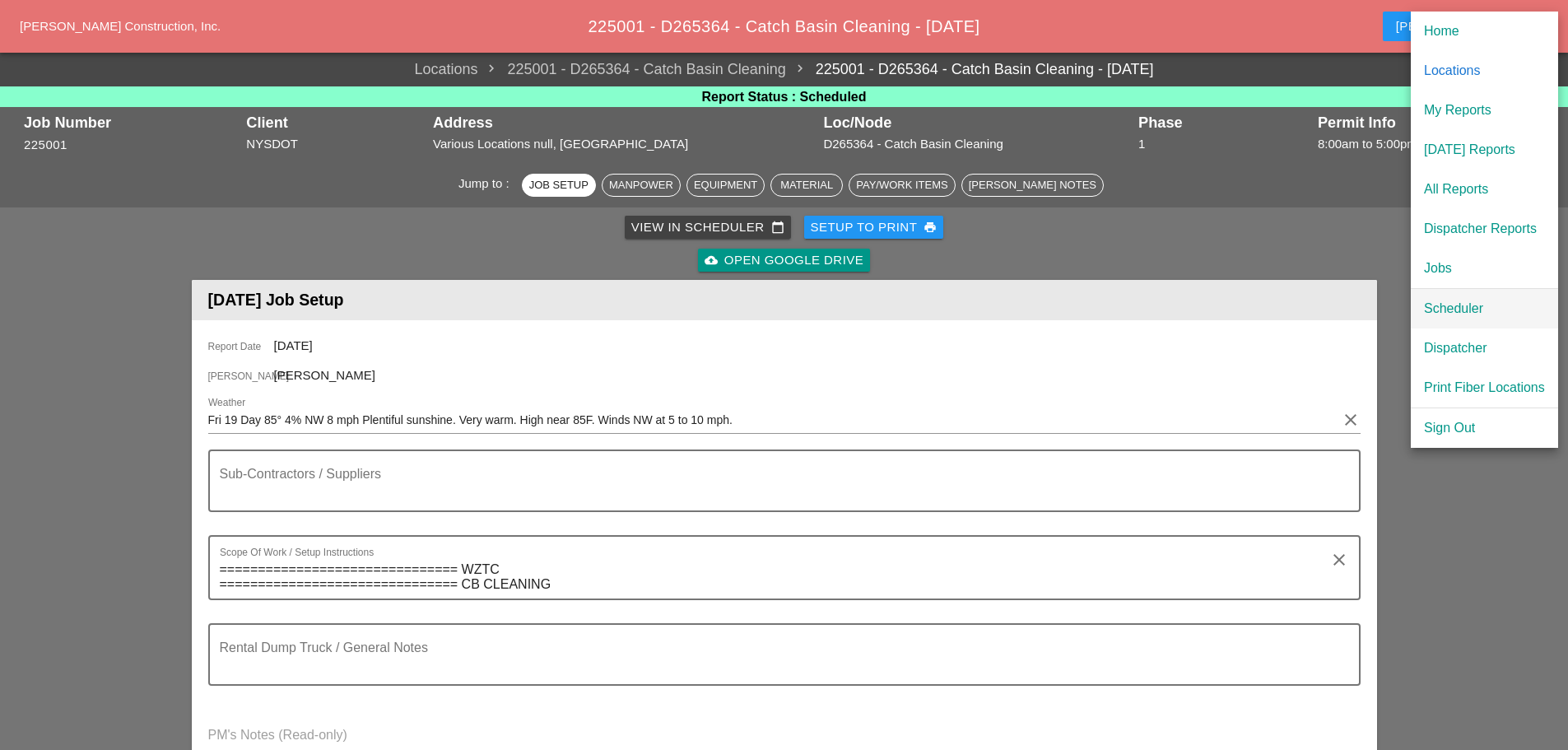
click at [1450, 316] on div "Scheduler" at bounding box center [1484, 308] width 121 height 19
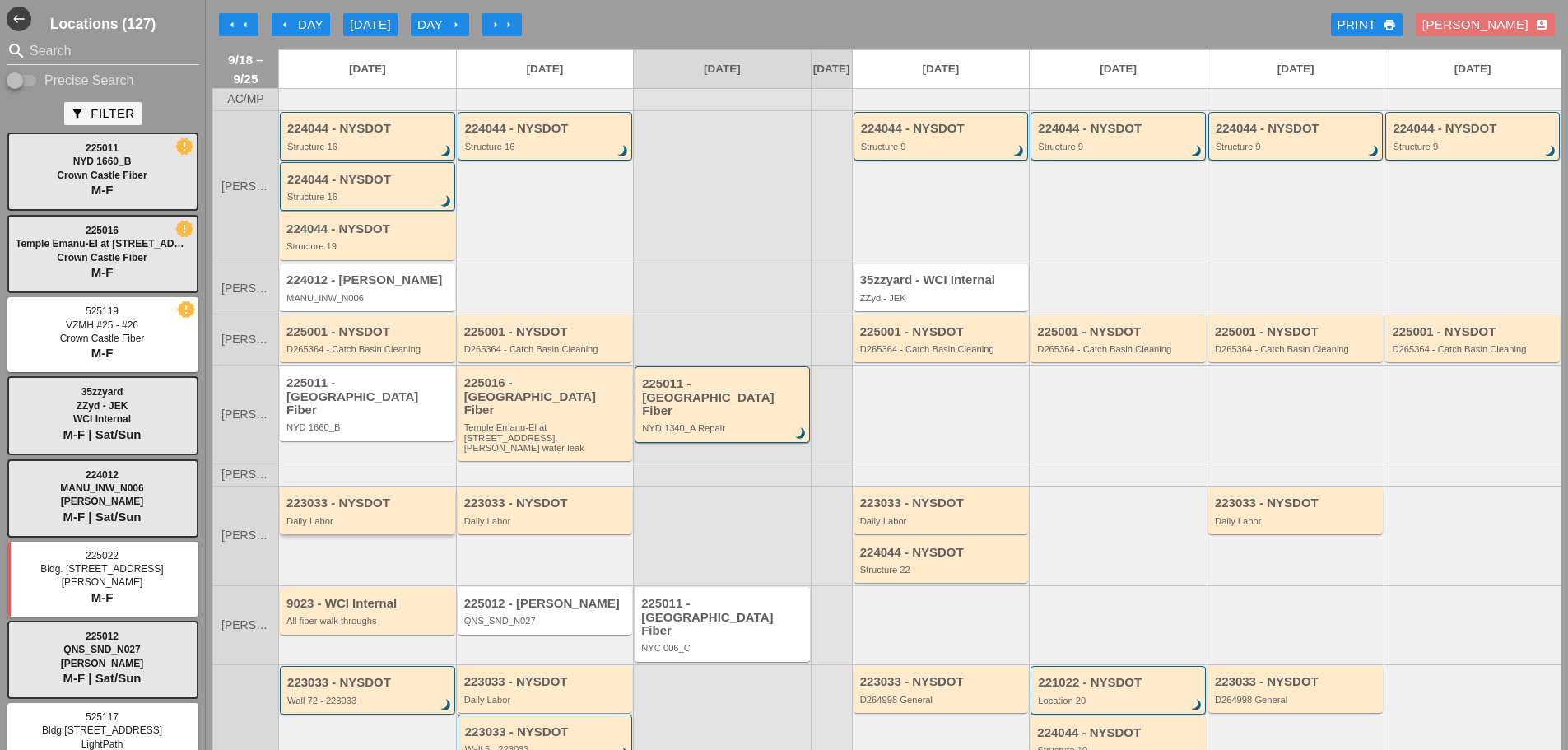
scroll to position [305, 0]
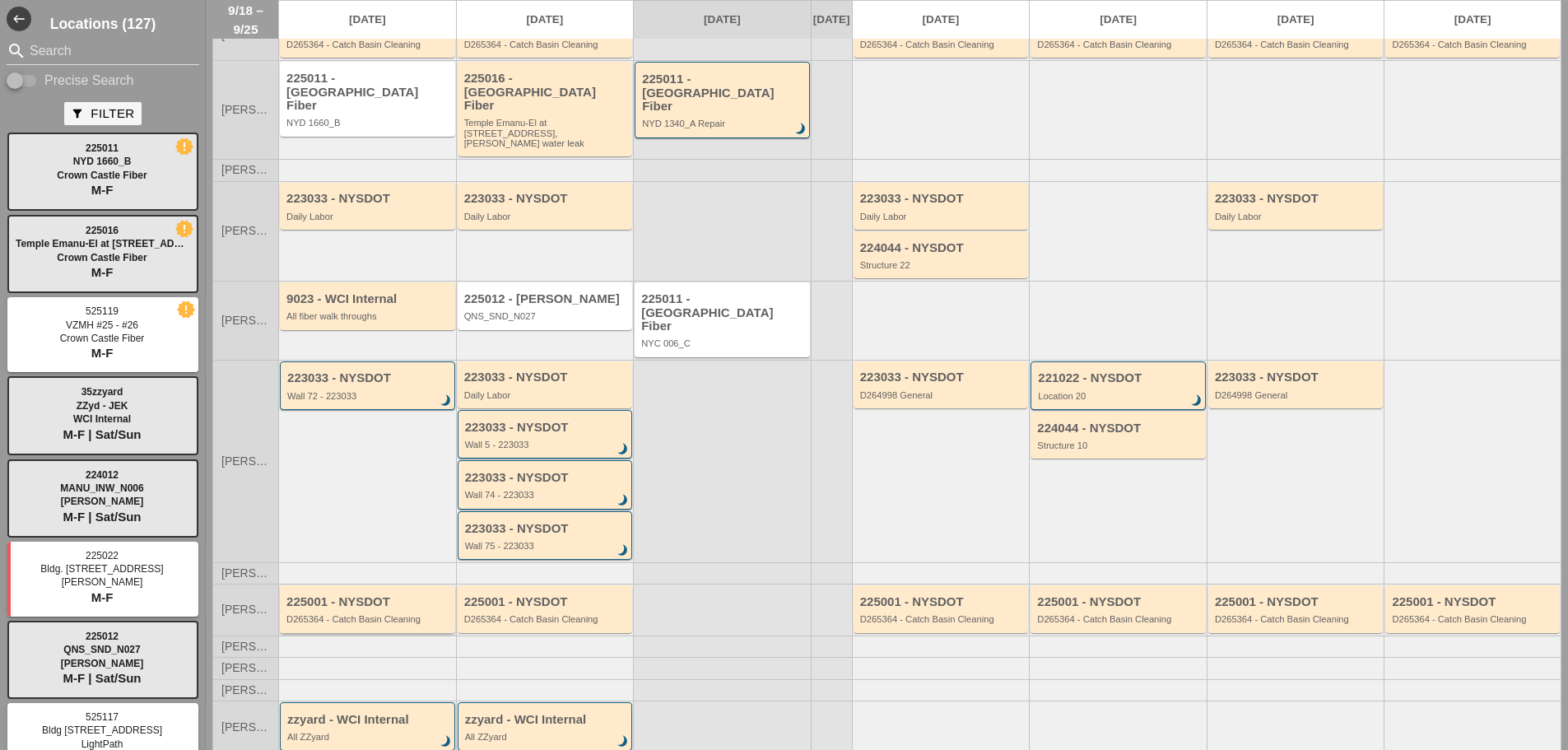
click at [406, 595] on div "225001 - NYSDOT D265364 - Catch Basin Cleaning" at bounding box center [369, 609] width 165 height 30
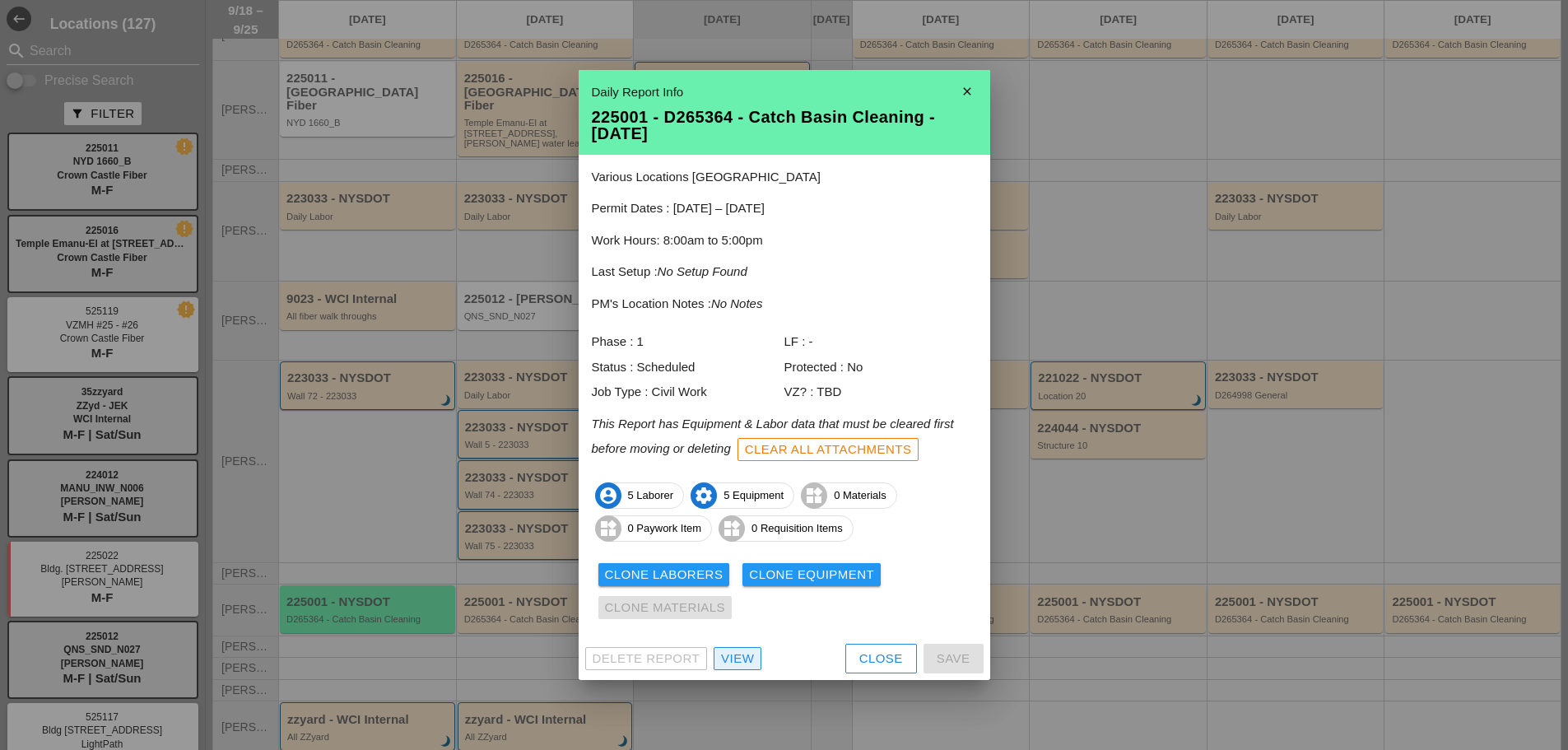
click at [733, 653] on div "View" at bounding box center [737, 659] width 33 height 19
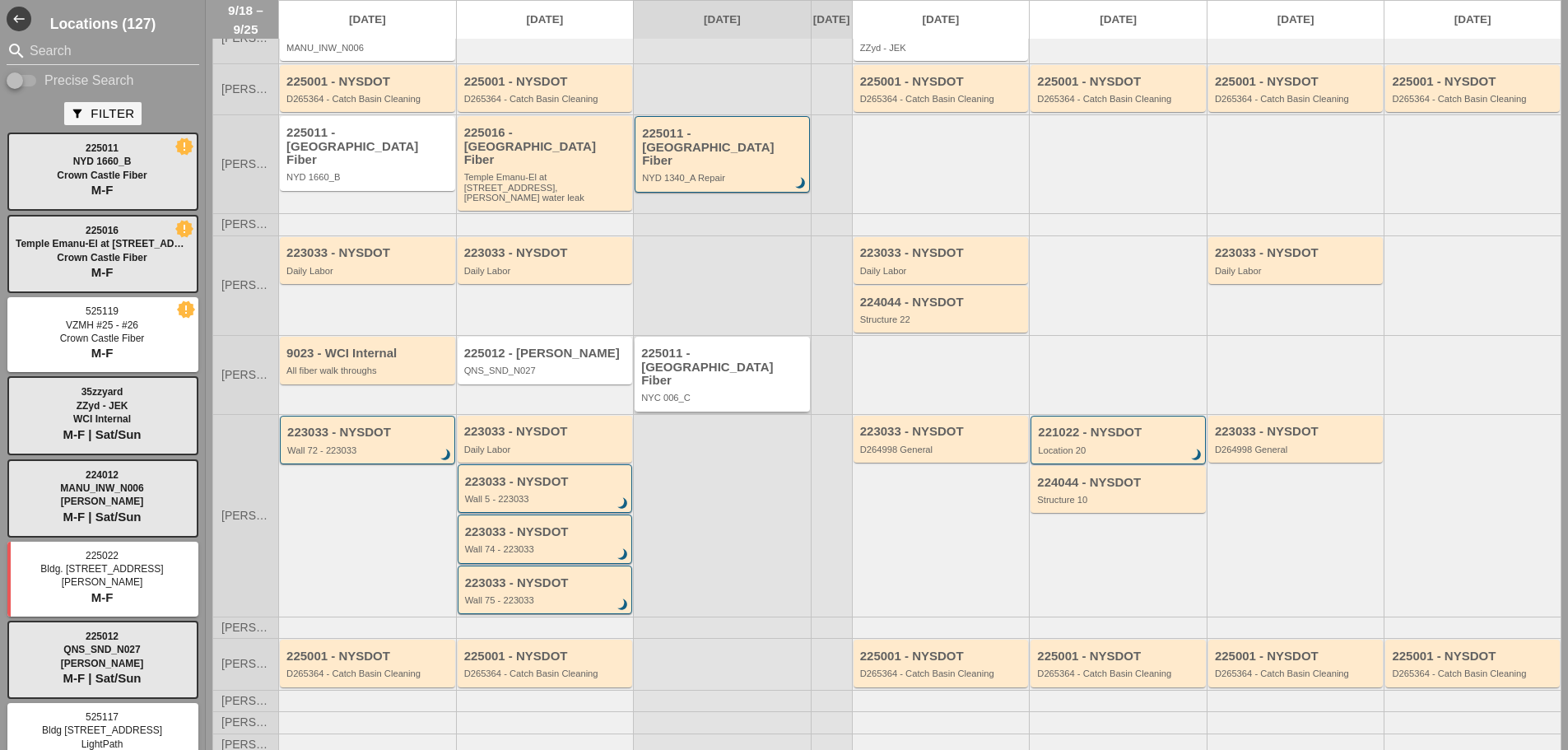
scroll to position [305, 0]
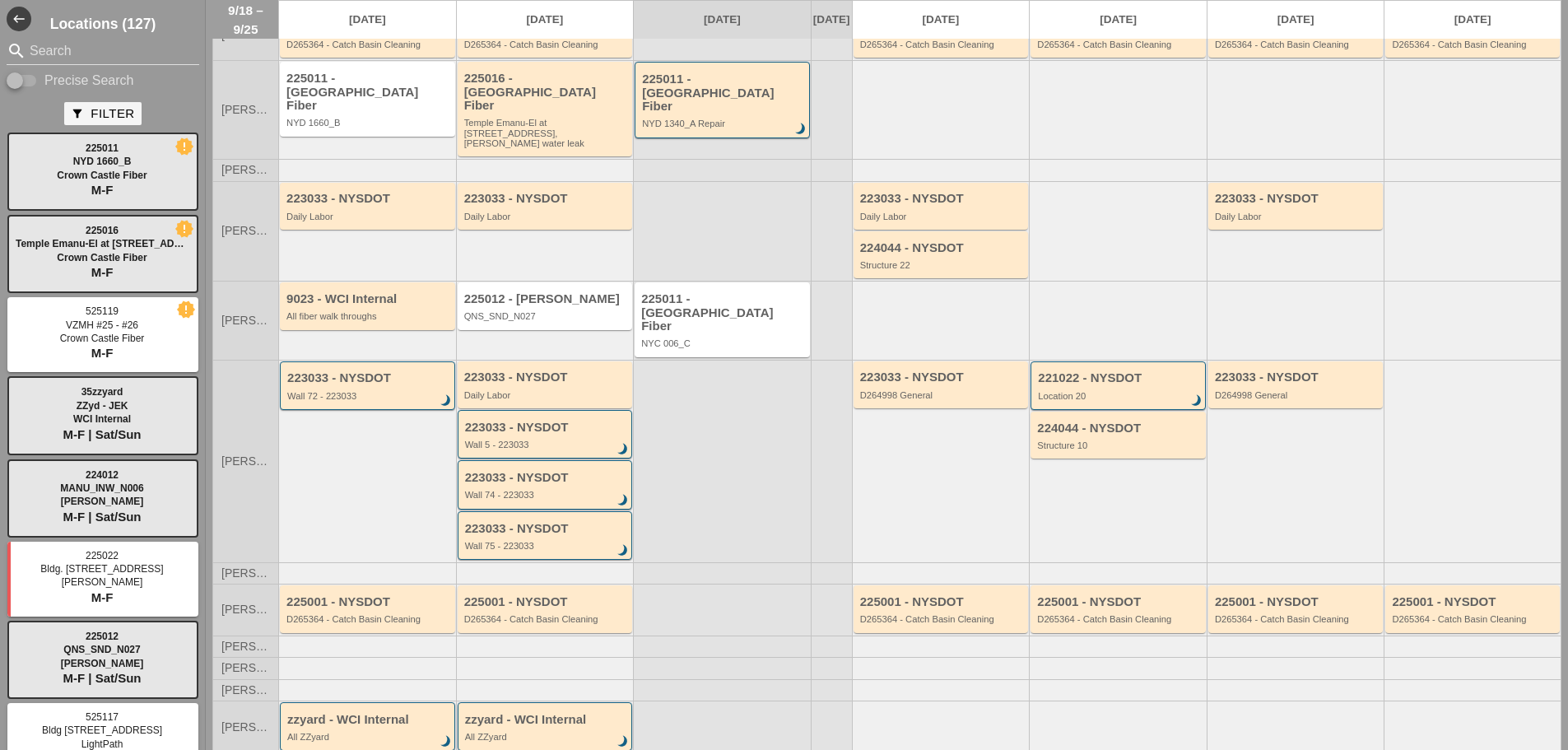
click at [560, 717] on div "zzyard - WCI Internal All ZZyard brightness_3" at bounding box center [545, 726] width 175 height 48
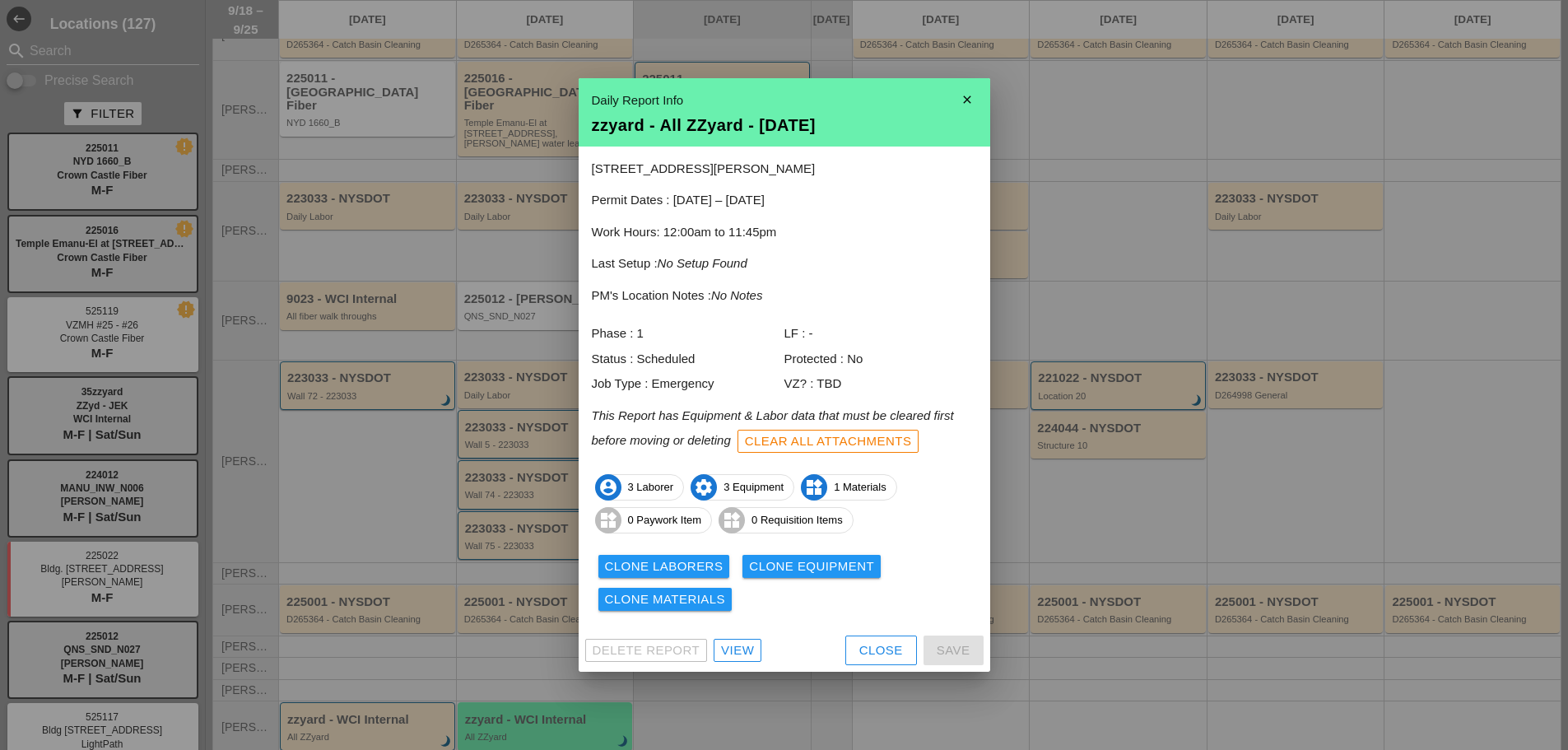
click at [960, 93] on icon "close" at bounding box center [967, 99] width 33 height 33
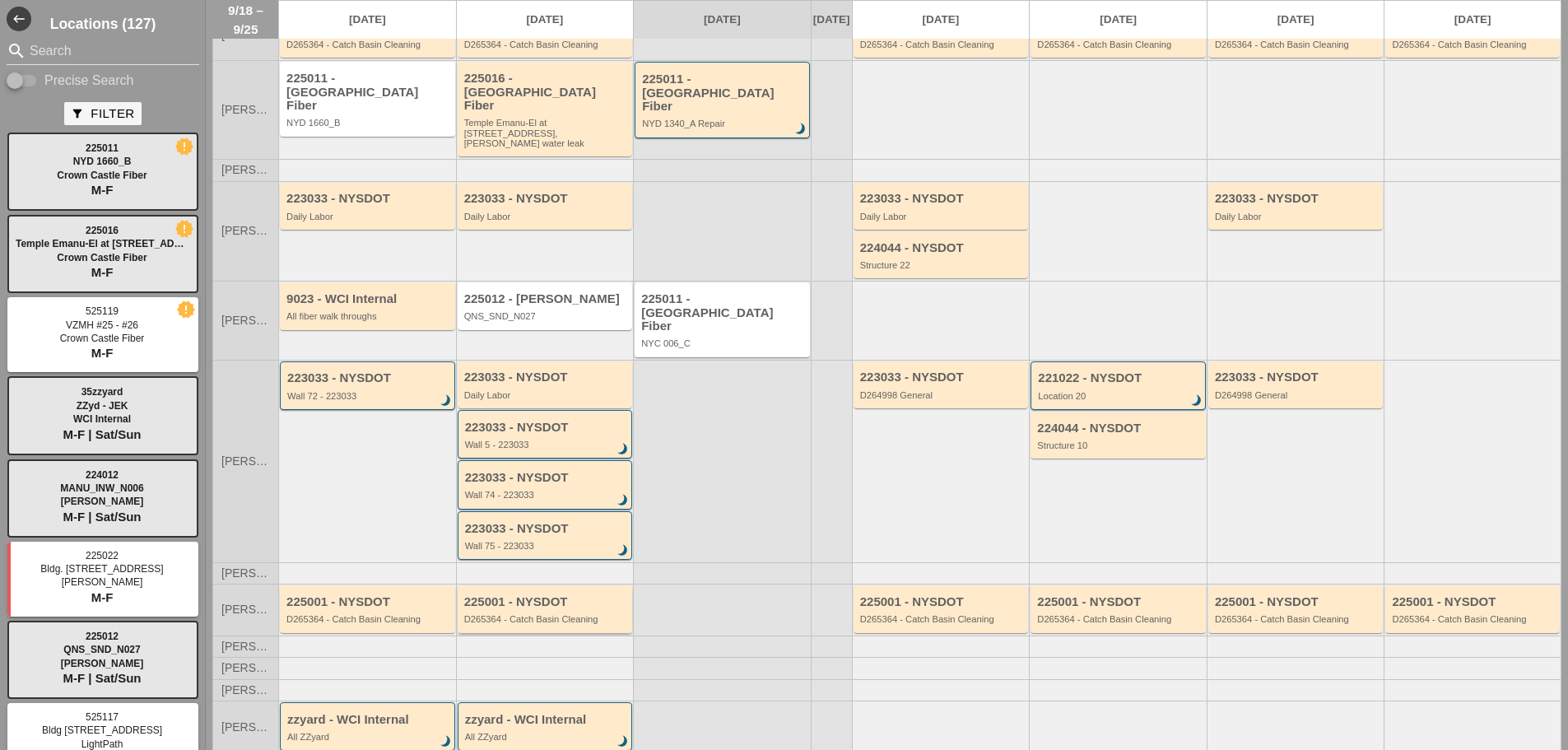
click at [590, 615] on div "D265364 - Catch Basin Cleaning" at bounding box center [547, 620] width 165 height 10
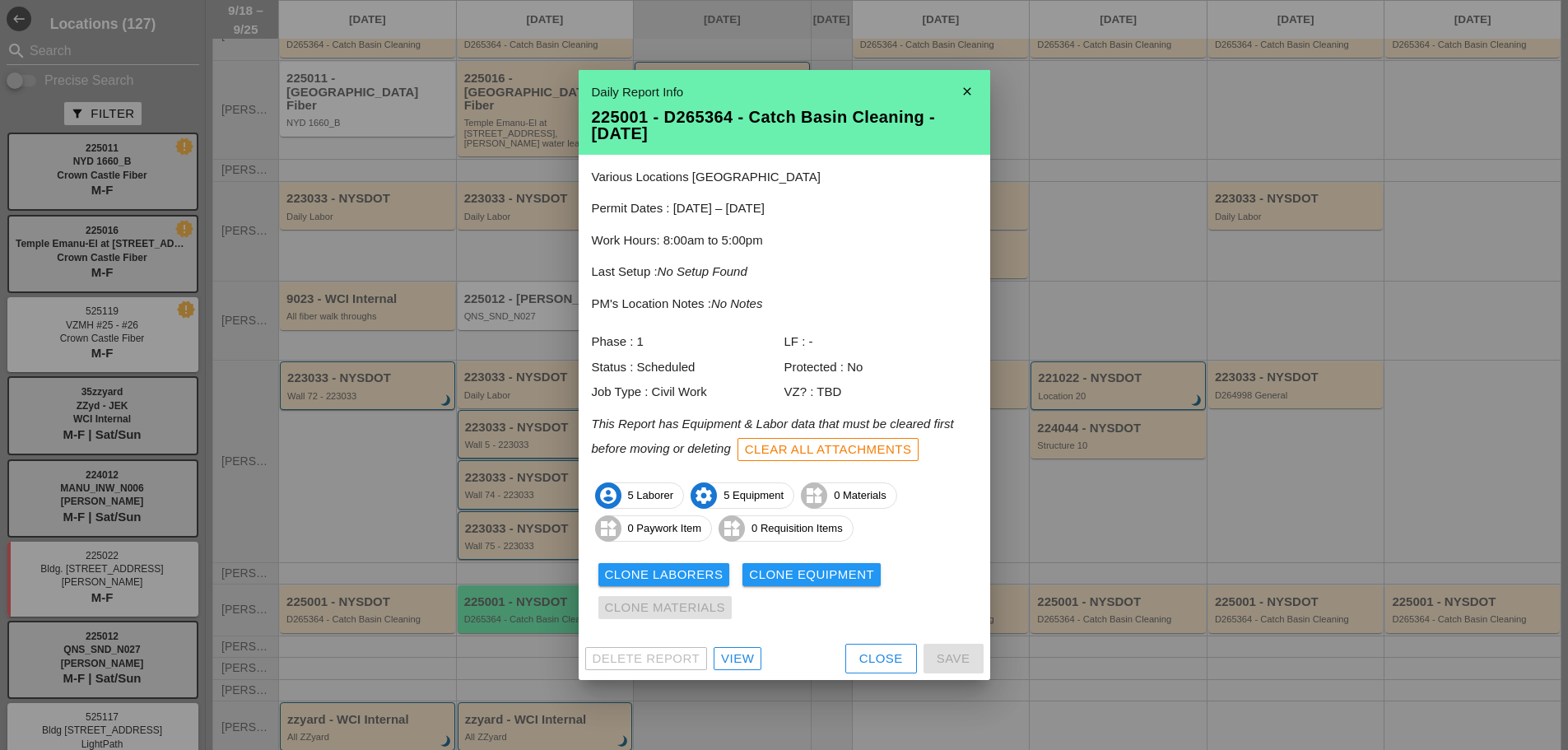
click at [968, 101] on icon "close" at bounding box center [967, 91] width 33 height 33
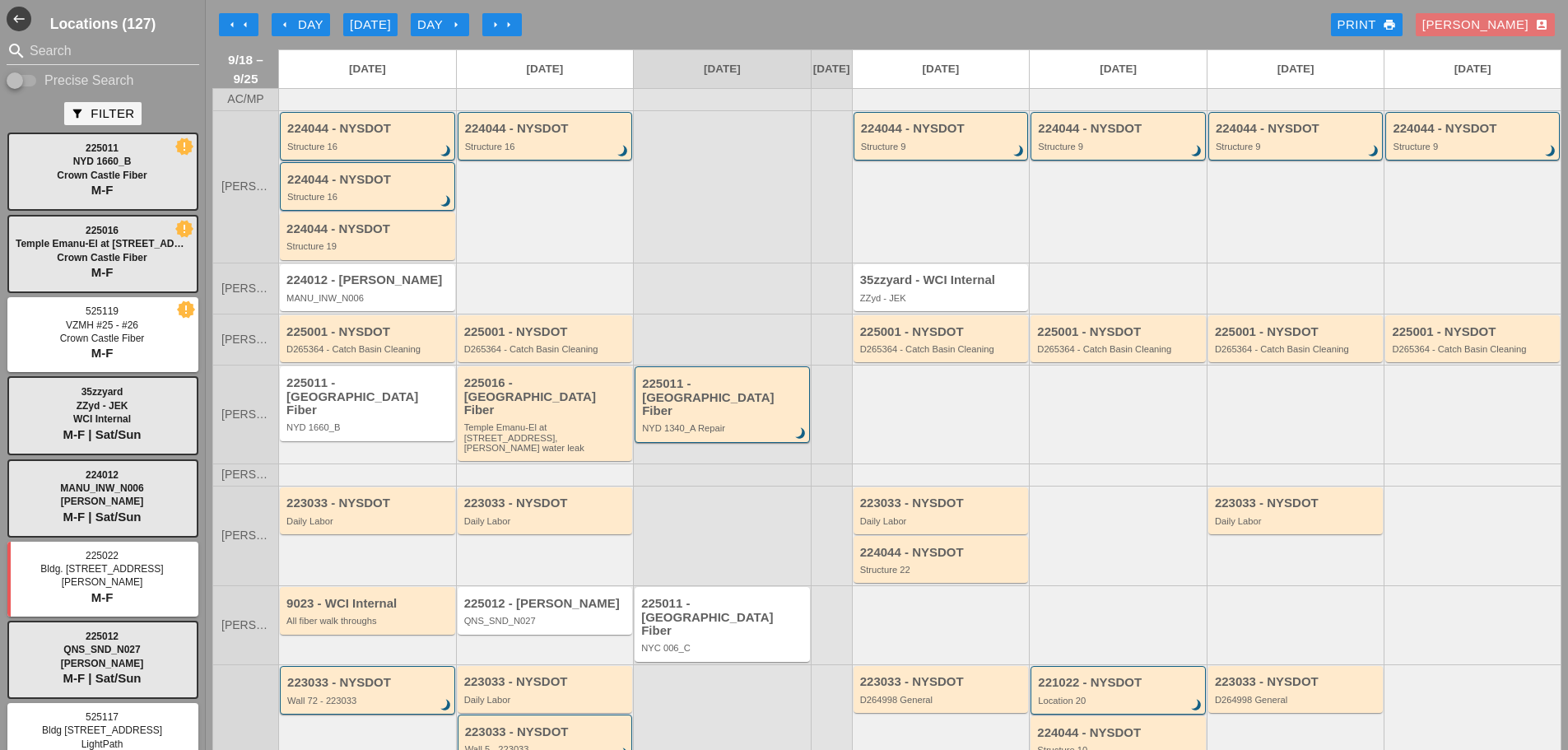
click at [1489, 26] on div "[PERSON_NAME] account_box" at bounding box center [1485, 25] width 126 height 19
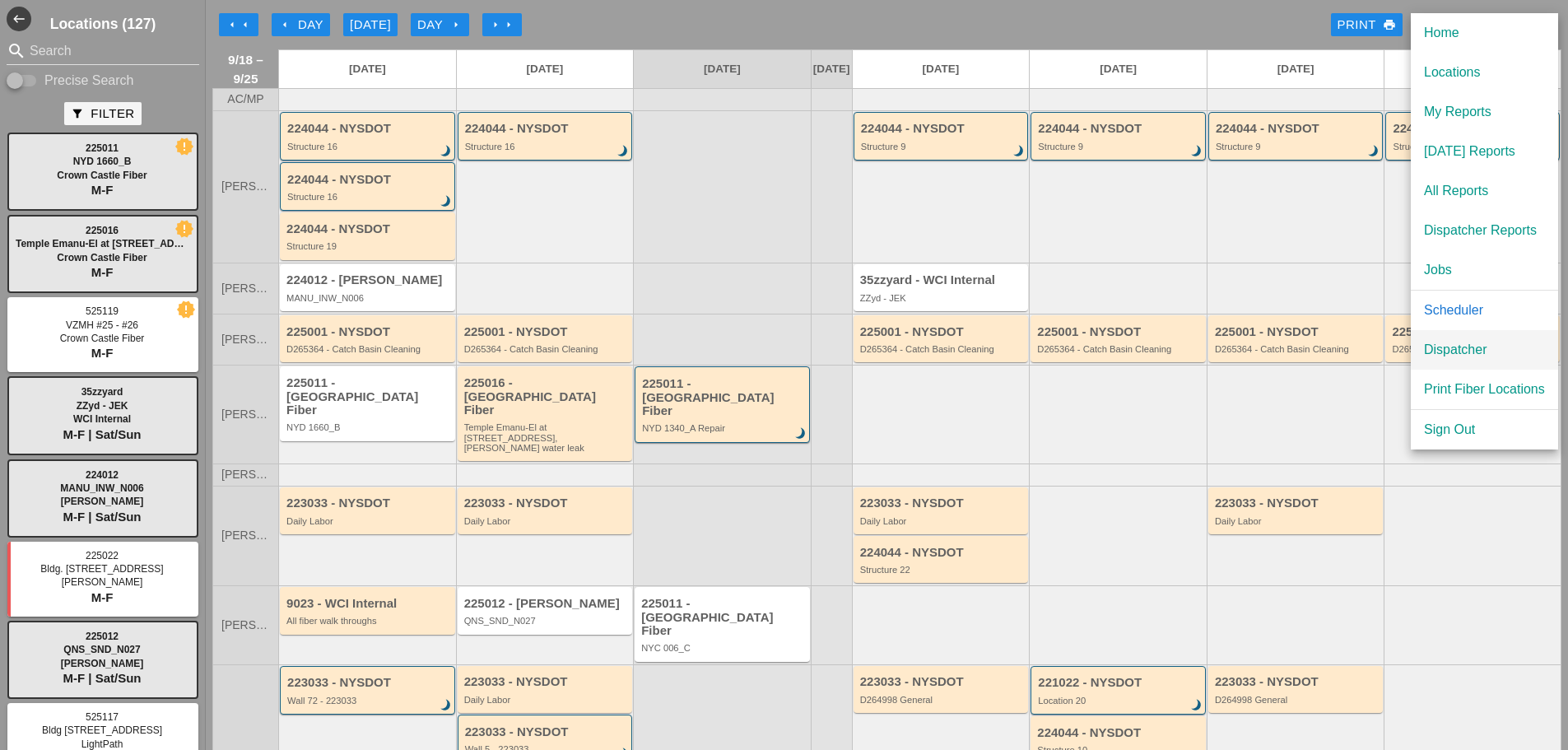
click at [1459, 354] on div "Dispatcher" at bounding box center [1484, 350] width 121 height 19
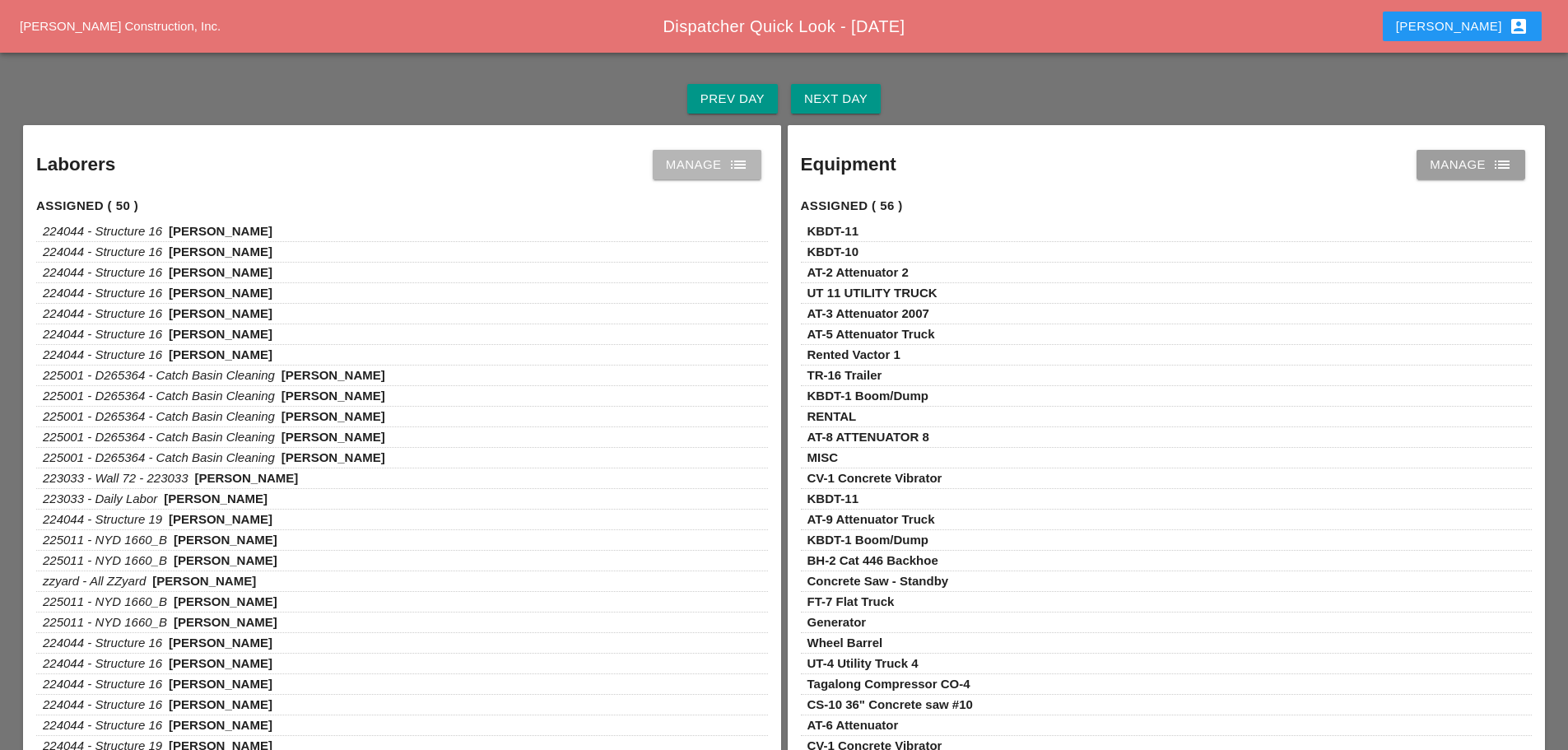
click at [752, 168] on link "Manage list" at bounding box center [707, 164] width 108 height 30
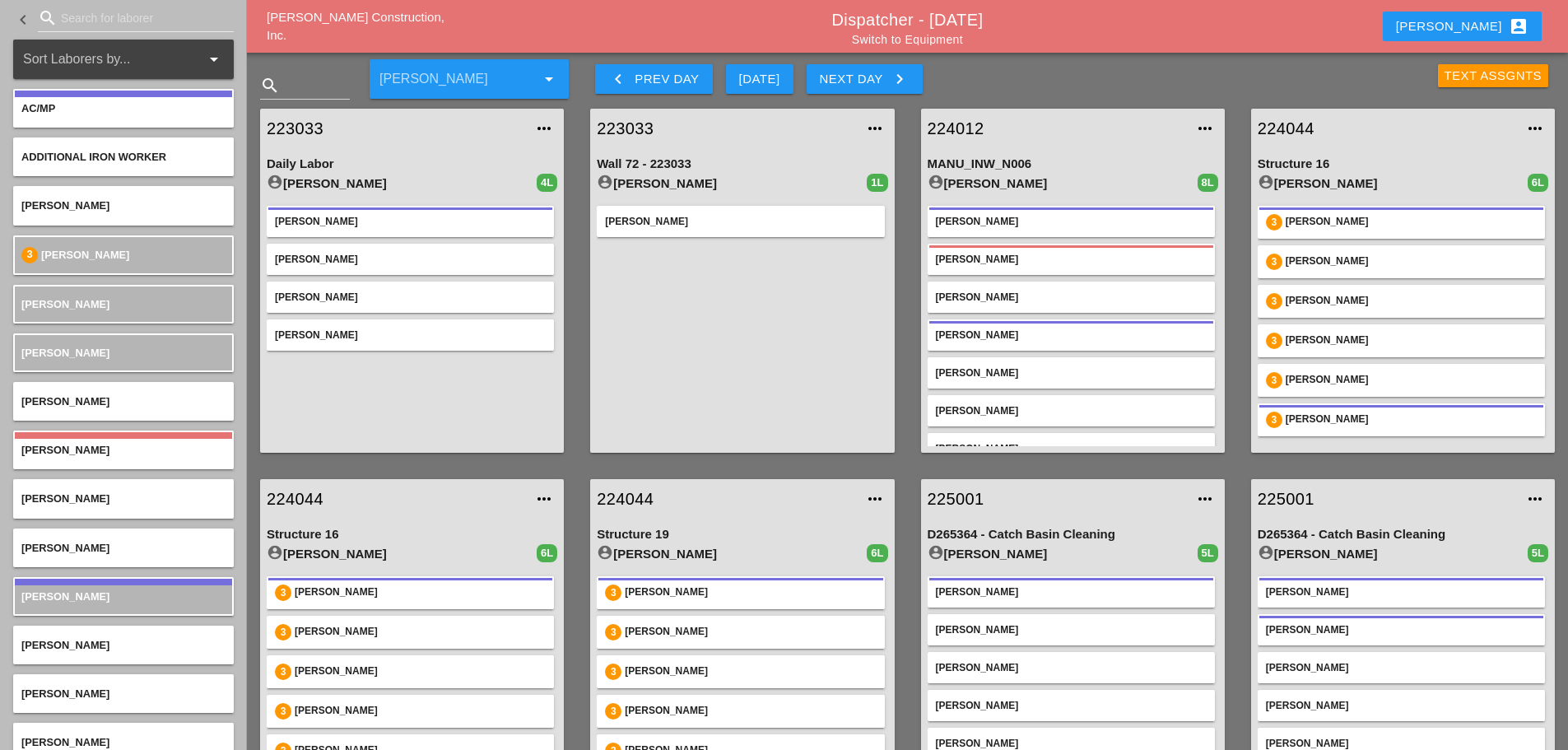
click at [1455, 76] on div "Text Assgnts" at bounding box center [1494, 76] width 98 height 19
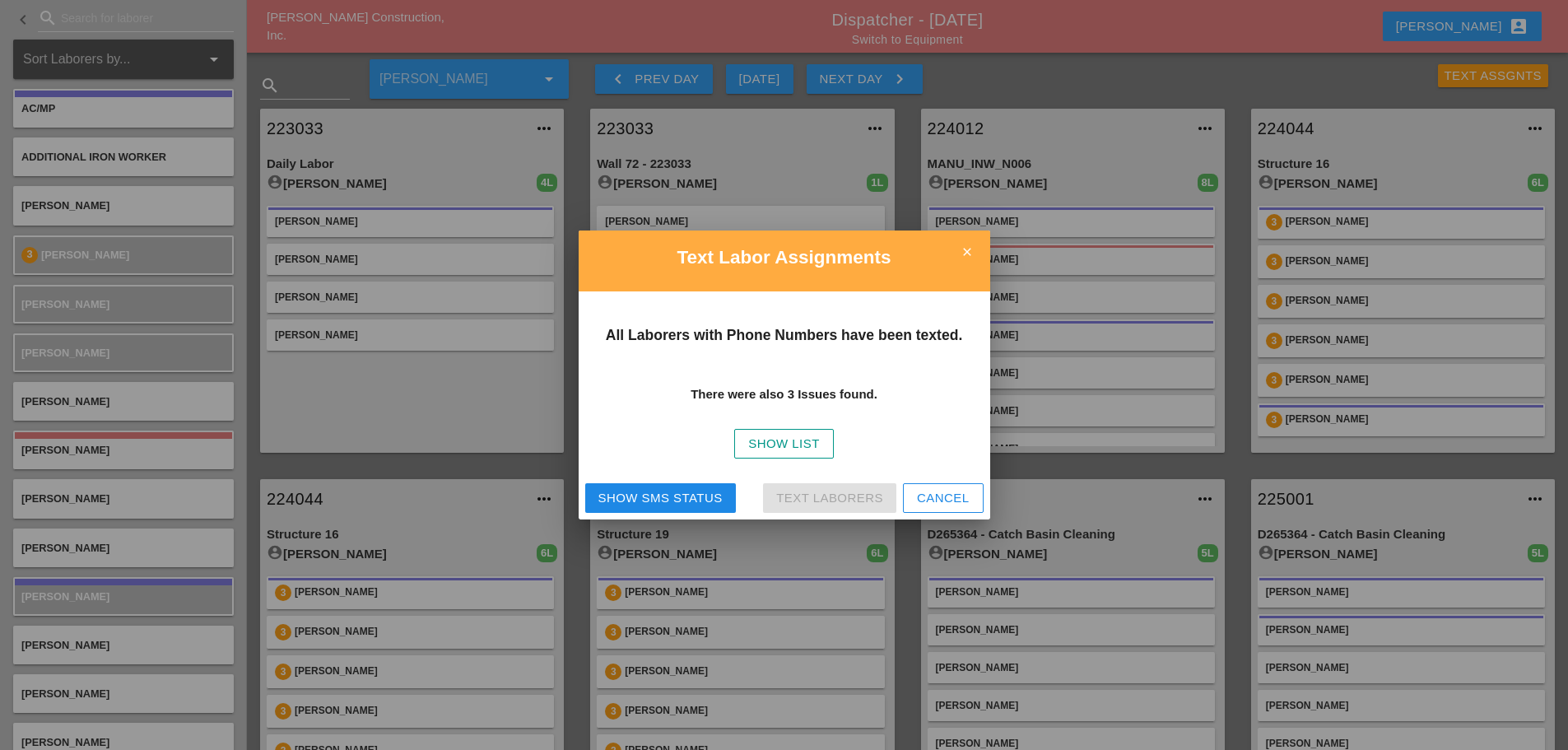
click at [971, 253] on icon "close" at bounding box center [967, 251] width 33 height 33
